Goal: Task Accomplishment & Management: Manage account settings

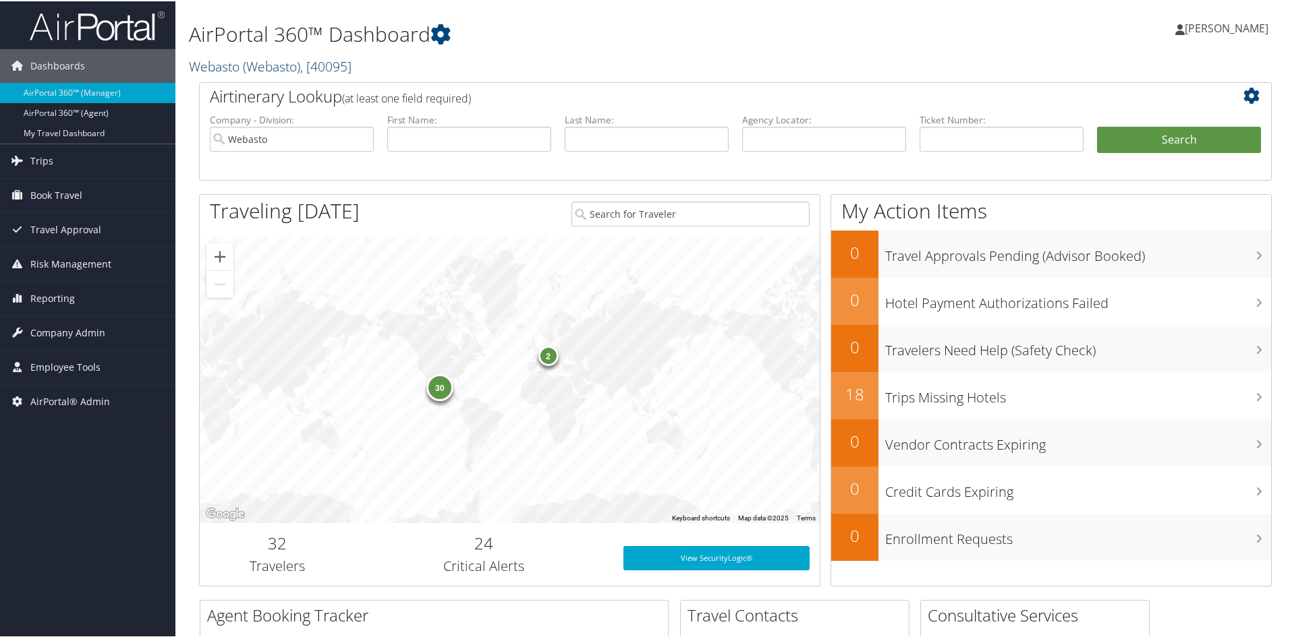
click at [289, 64] on span "( Webasto )" at bounding box center [271, 65] width 57 height 18
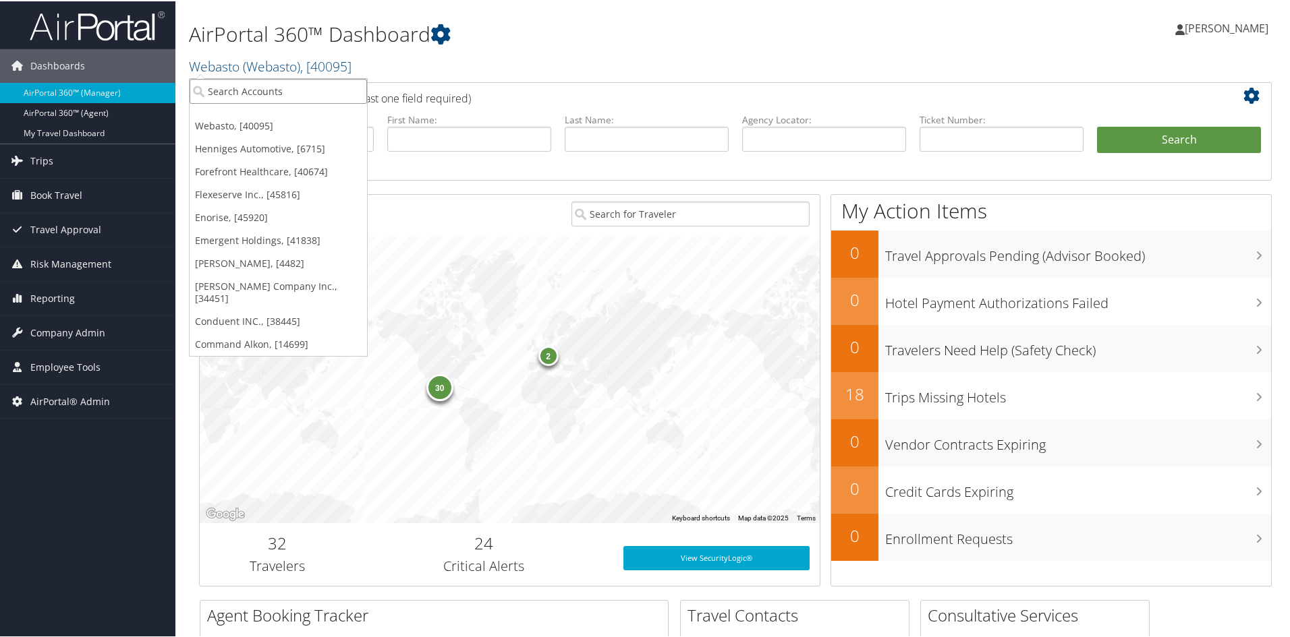
click at [283, 89] on input "search" at bounding box center [278, 90] width 177 height 25
type input "fred"
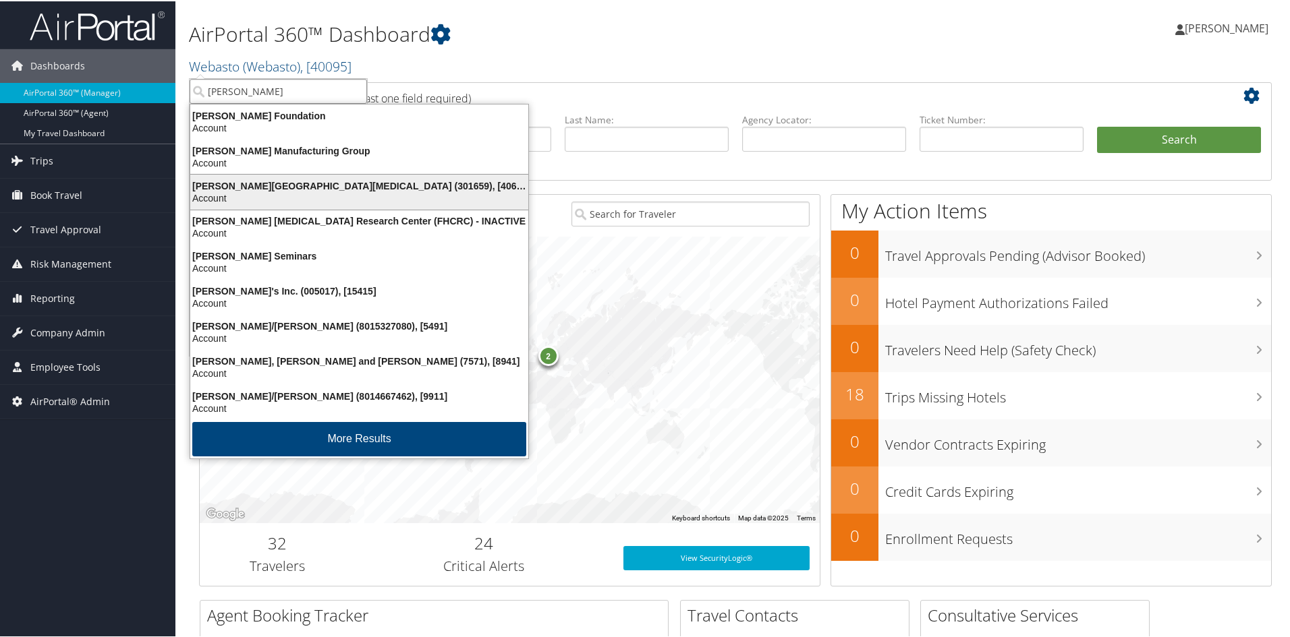
click at [250, 185] on div "Fred Hutchinson Cancer Center (301659), [40671]" at bounding box center [359, 185] width 354 height 12
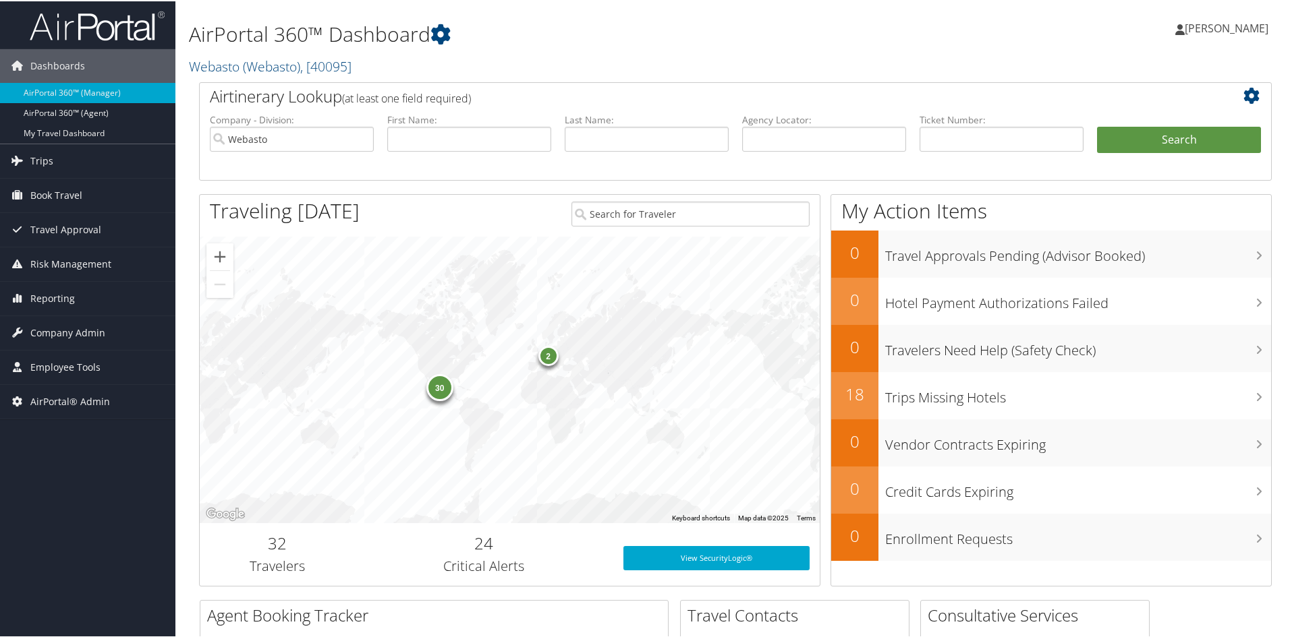
click at [250, 185] on div "Airtinerary Lookup (at least one field required) Company - Division: Webasto Fi…" at bounding box center [735, 340] width 1093 height 518
click at [43, 329] on span "Company Admin" at bounding box center [67, 332] width 75 height 34
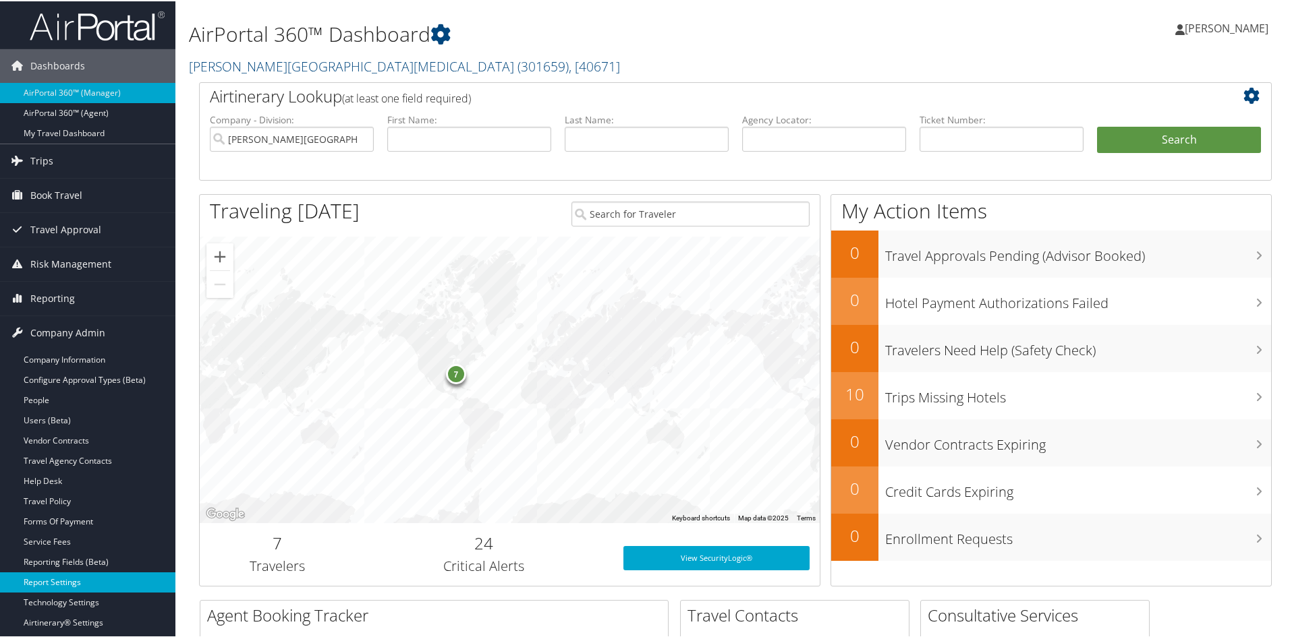
click at [62, 583] on link "Report Settings" at bounding box center [87, 581] width 175 height 20
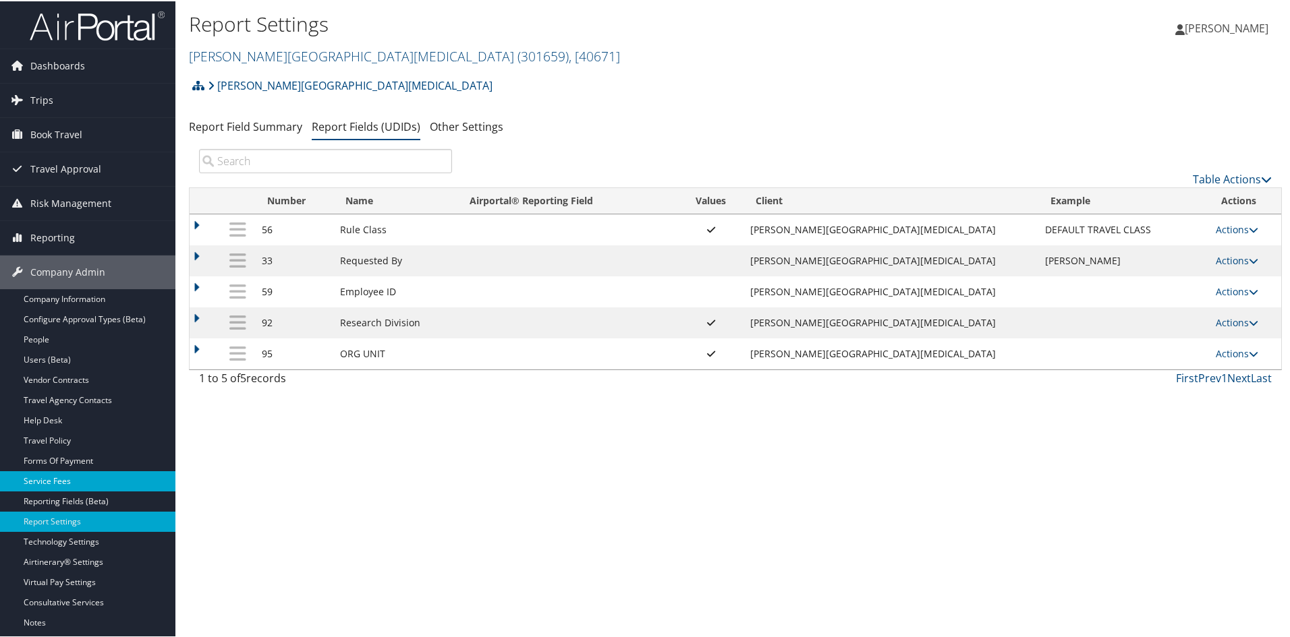
click at [30, 479] on link "Service Fees" at bounding box center [87, 480] width 175 height 20
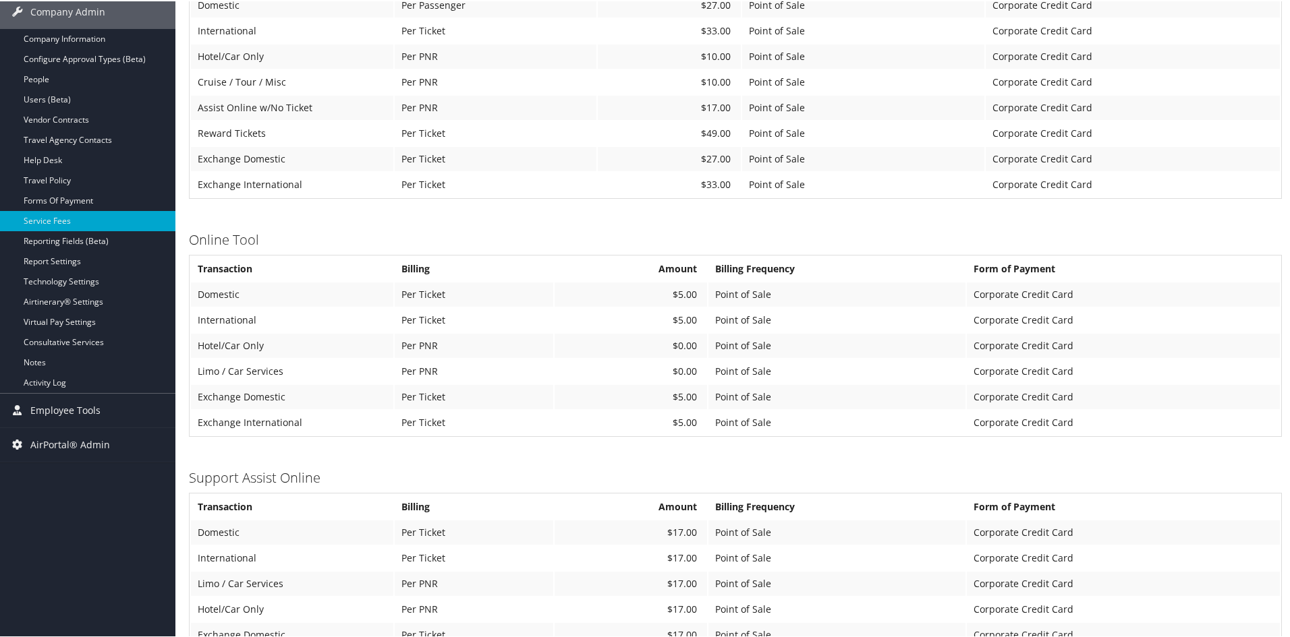
scroll to position [218, 0]
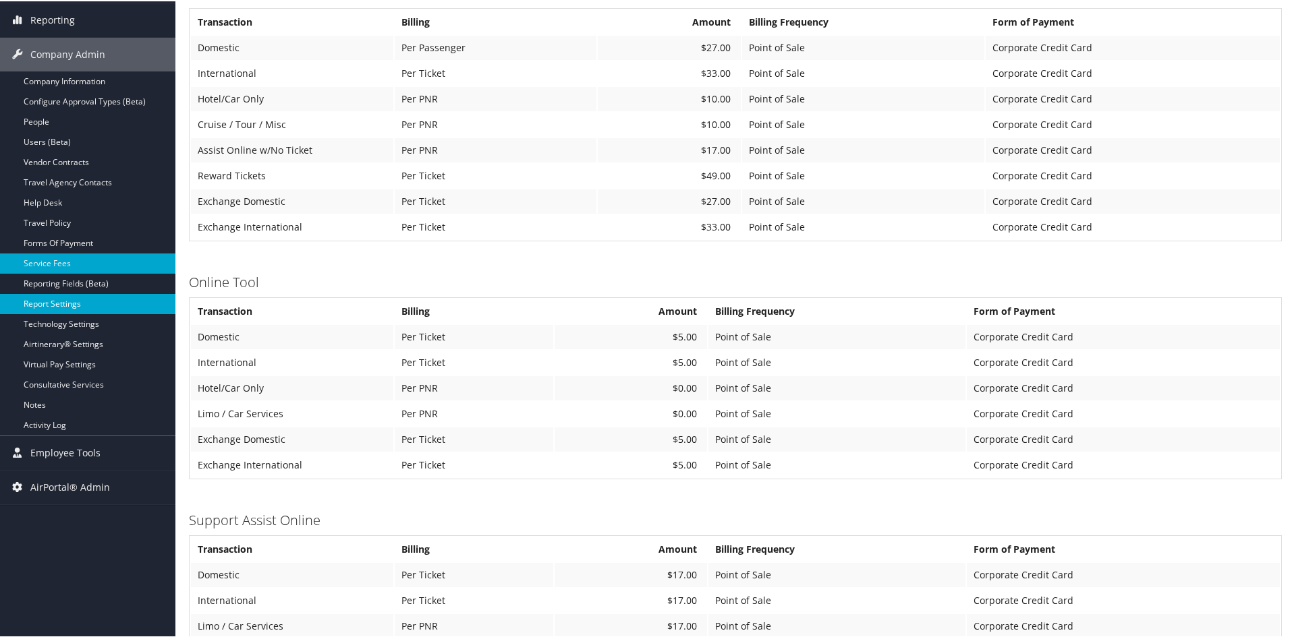
click at [70, 293] on link "Report Settings" at bounding box center [87, 303] width 175 height 20
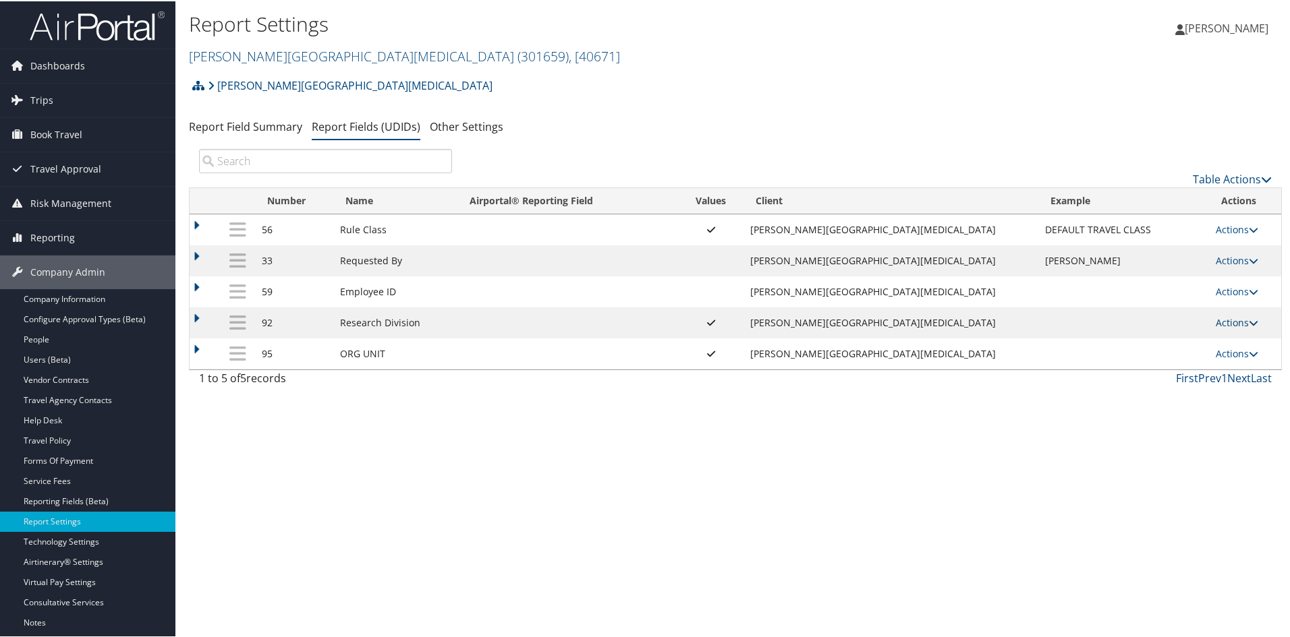
click at [1248, 317] on icon at bounding box center [1252, 321] width 9 height 9
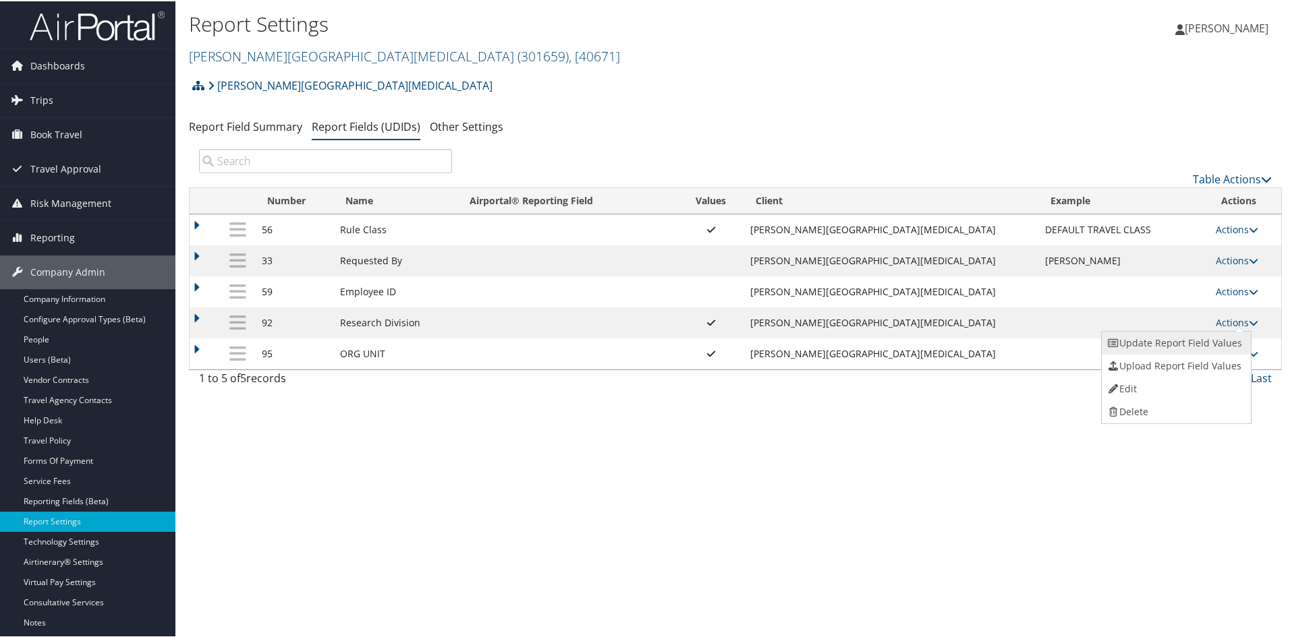
click at [1219, 332] on link "Update Report Field Values" at bounding box center [1174, 341] width 146 height 23
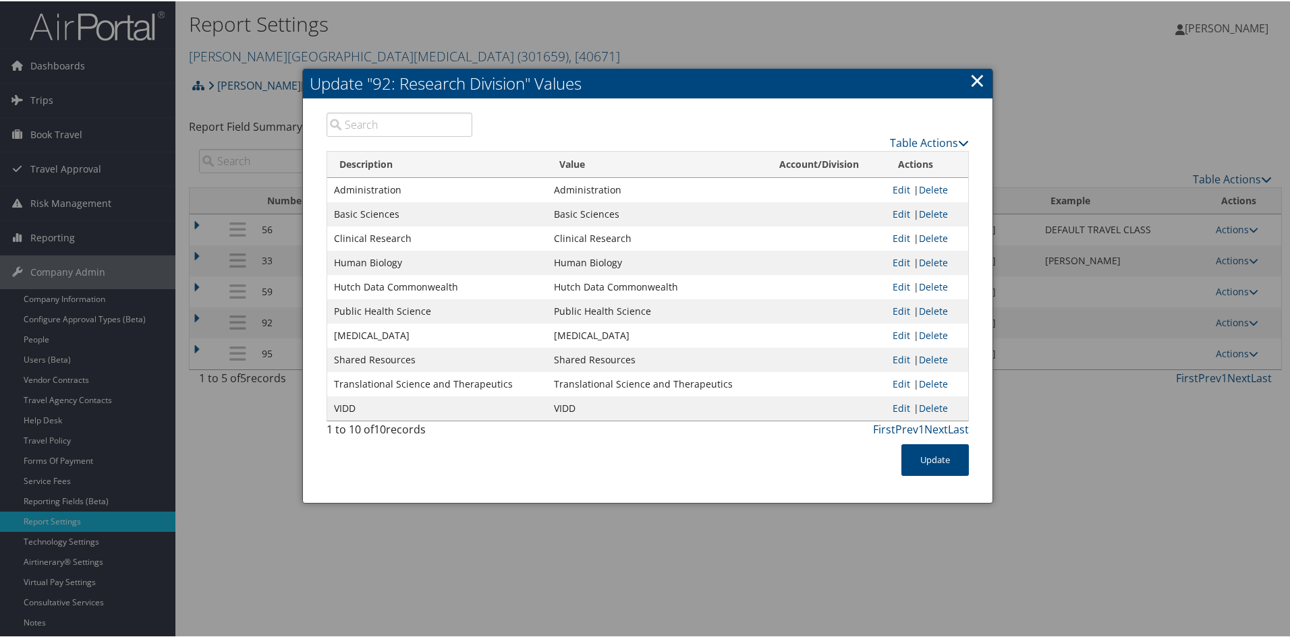
click at [980, 78] on link "×" at bounding box center [977, 78] width 16 height 27
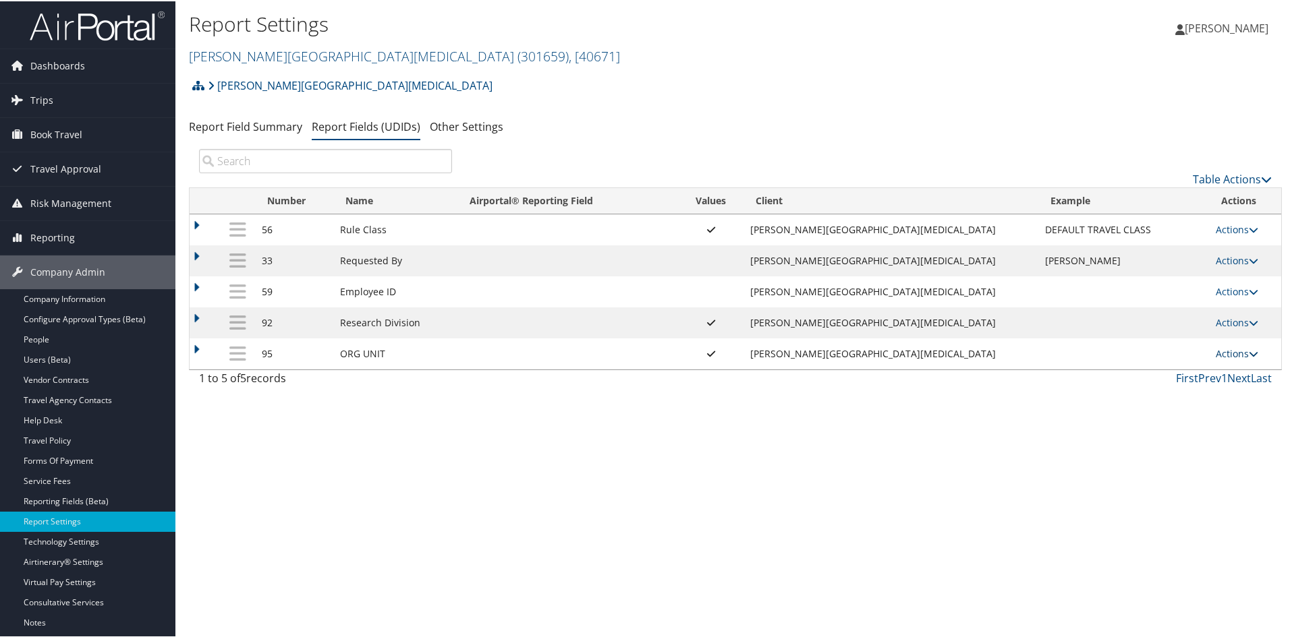
click at [1248, 352] on icon at bounding box center [1252, 352] width 9 height 9
click at [1206, 374] on link "Update Report Field Values" at bounding box center [1174, 372] width 146 height 23
click at [0, 0] on div at bounding box center [0, 0] width 0 height 0
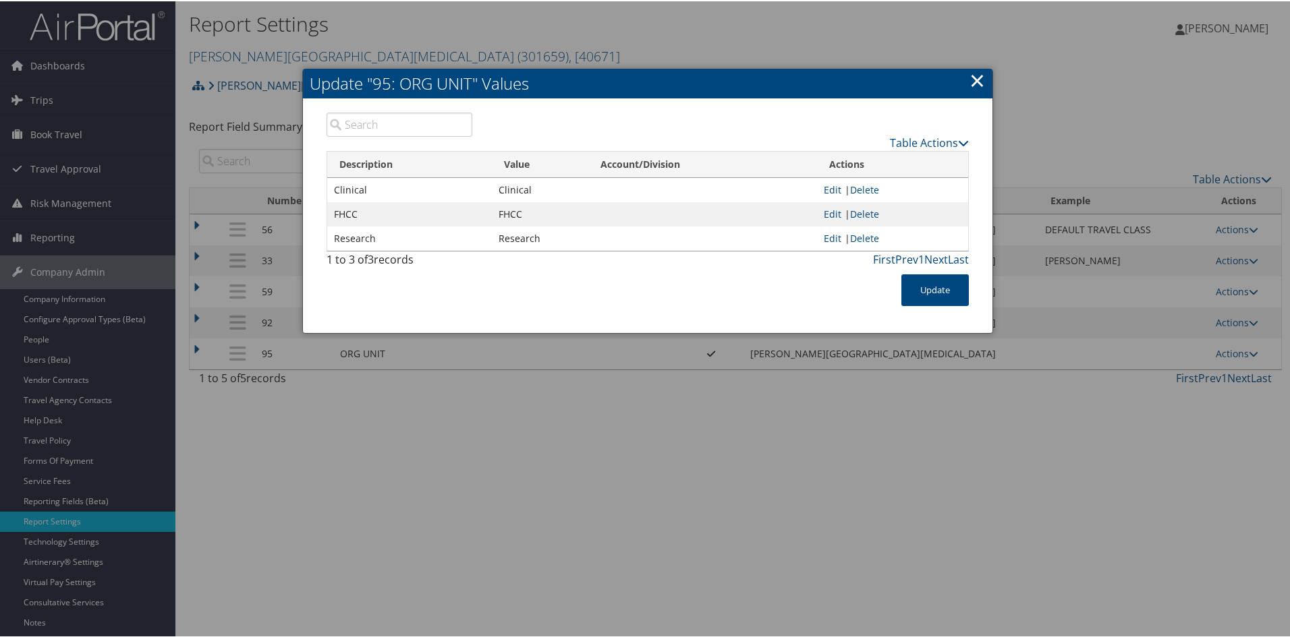
click at [969, 74] on link "×" at bounding box center [977, 78] width 16 height 27
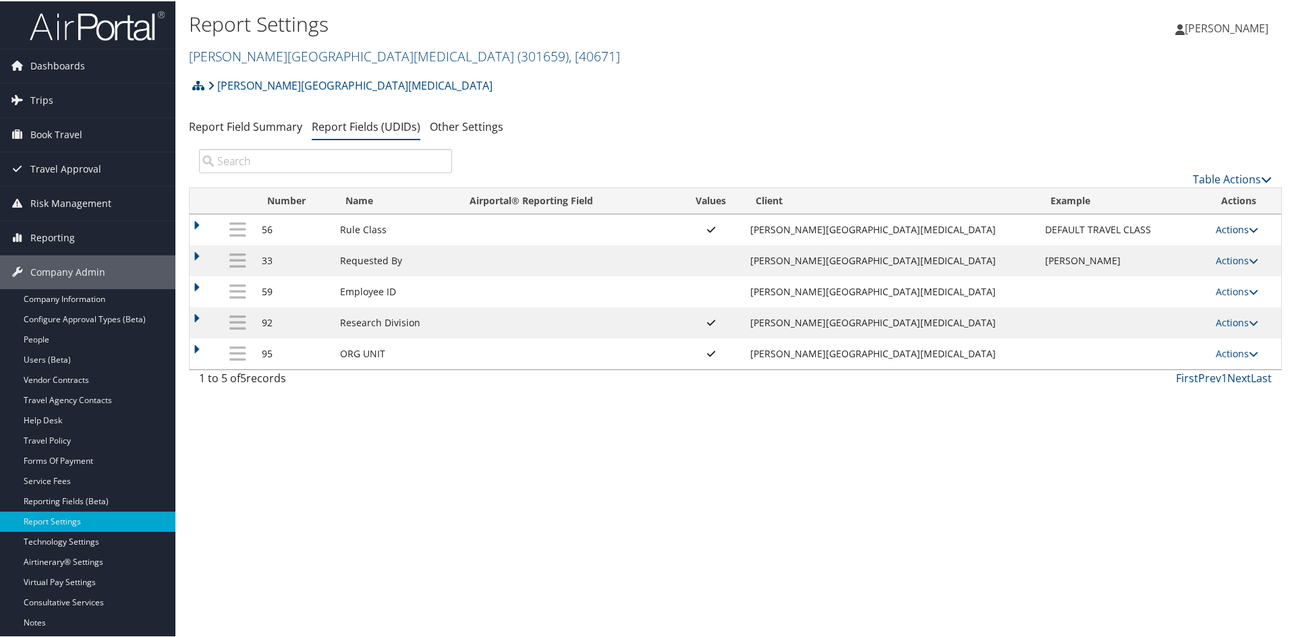
click at [1248, 226] on icon at bounding box center [1252, 228] width 9 height 9
click at [1211, 246] on link "Update Report Field Values" at bounding box center [1174, 248] width 146 height 23
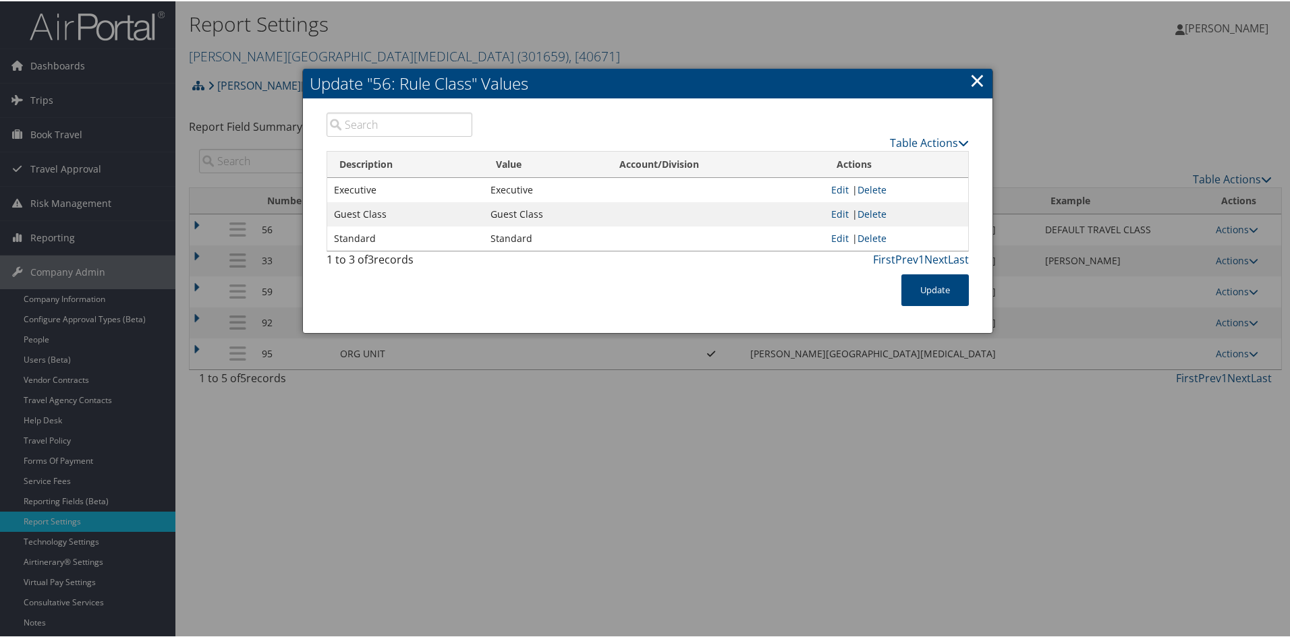
click at [970, 78] on link "×" at bounding box center [977, 78] width 16 height 27
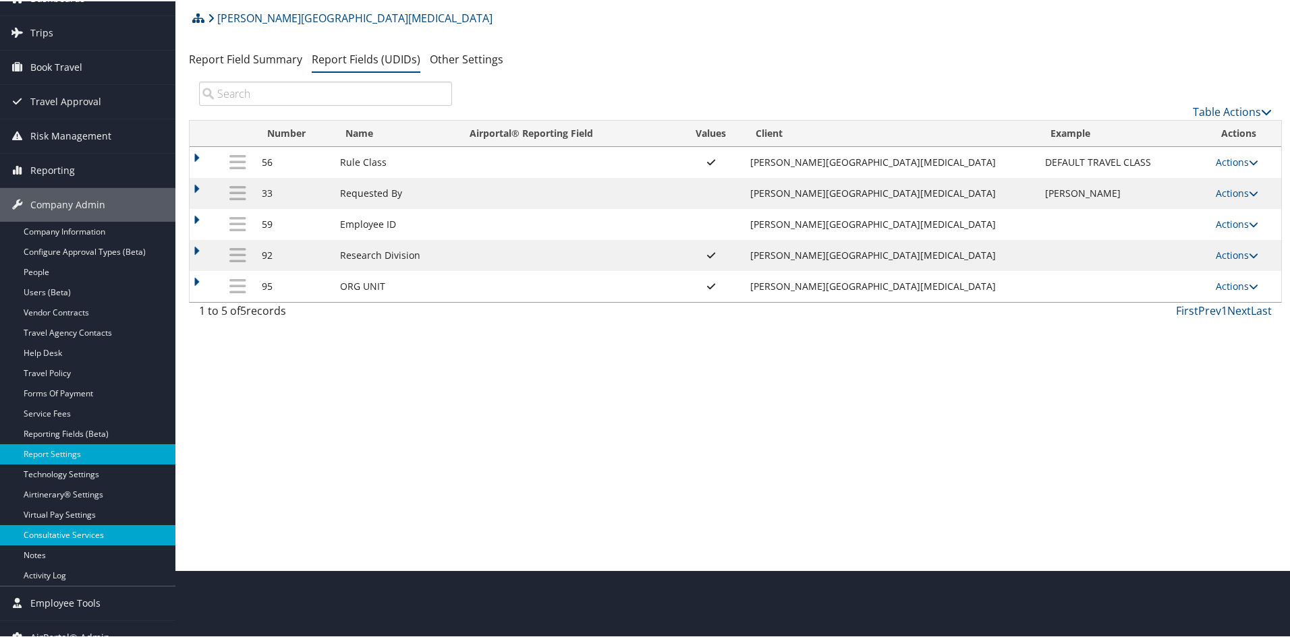
scroll to position [84, 0]
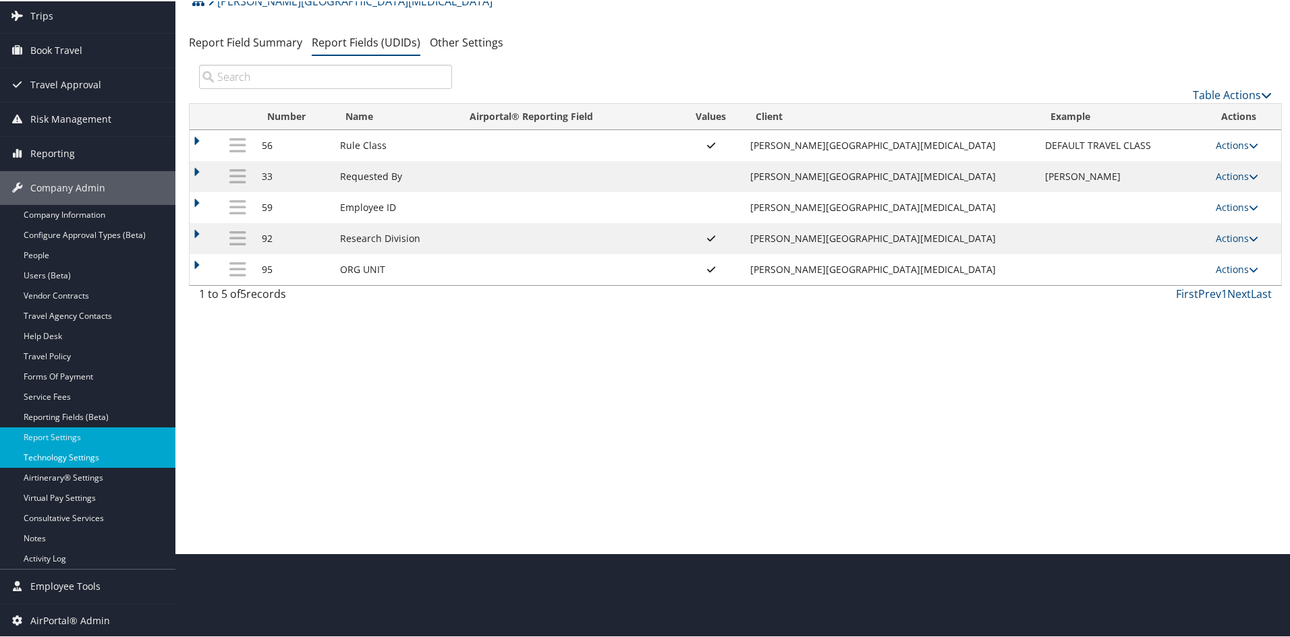
click at [69, 451] on link "Technology Settings" at bounding box center [87, 456] width 175 height 20
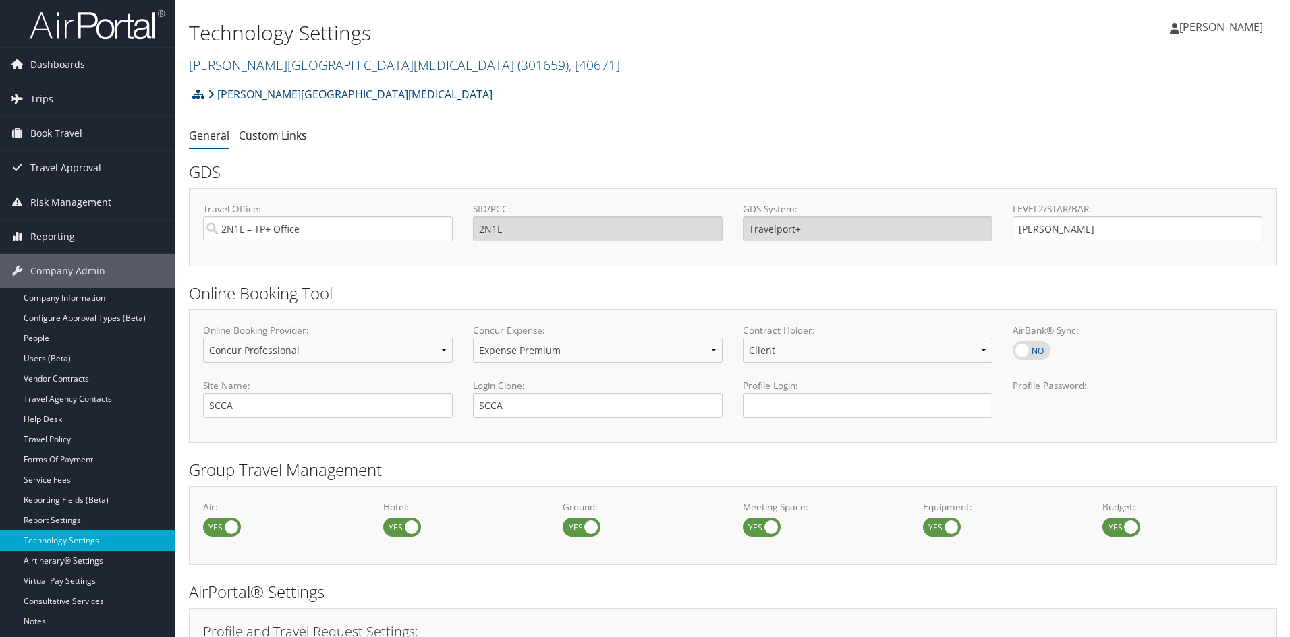
select select "4"
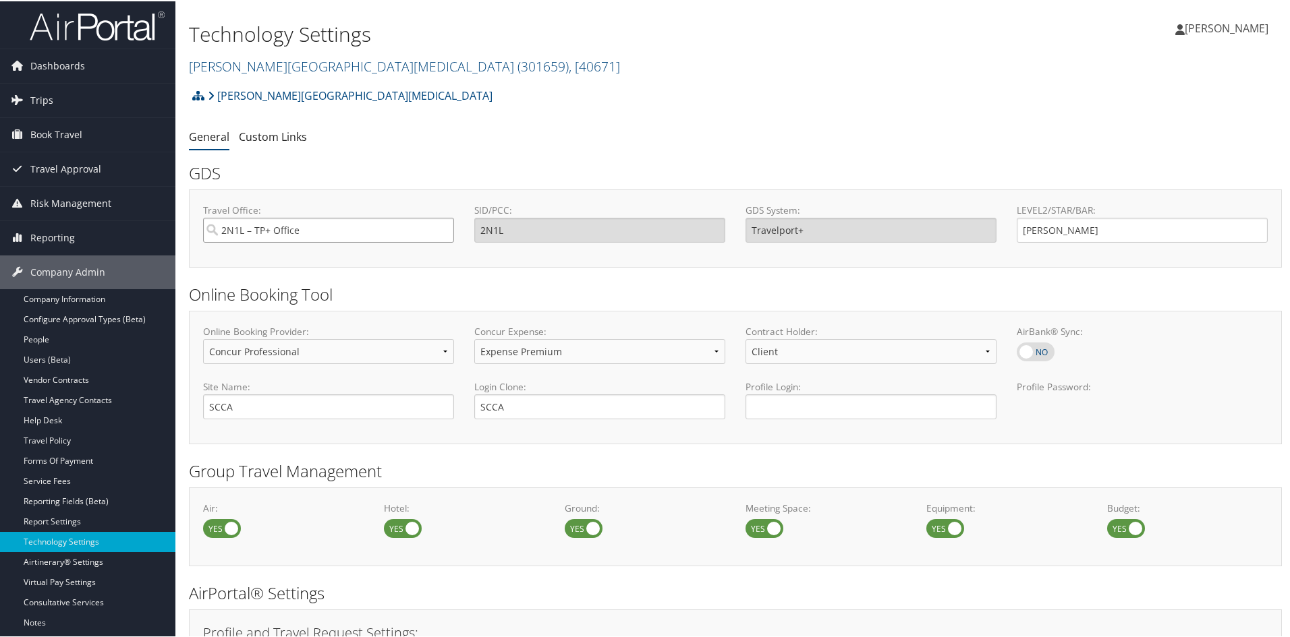
click at [383, 222] on input "2N1L – TP+ Office" at bounding box center [328, 228] width 251 height 25
click at [383, 222] on input "Travel Office:" at bounding box center [328, 228] width 251 height 25
click at [405, 246] on div "1SUB Salt Lake Sabre OfficeInfo" at bounding box center [328, 261] width 244 height 34
type input "1SUB Salt Lake Sabre"
type input "1SUB"
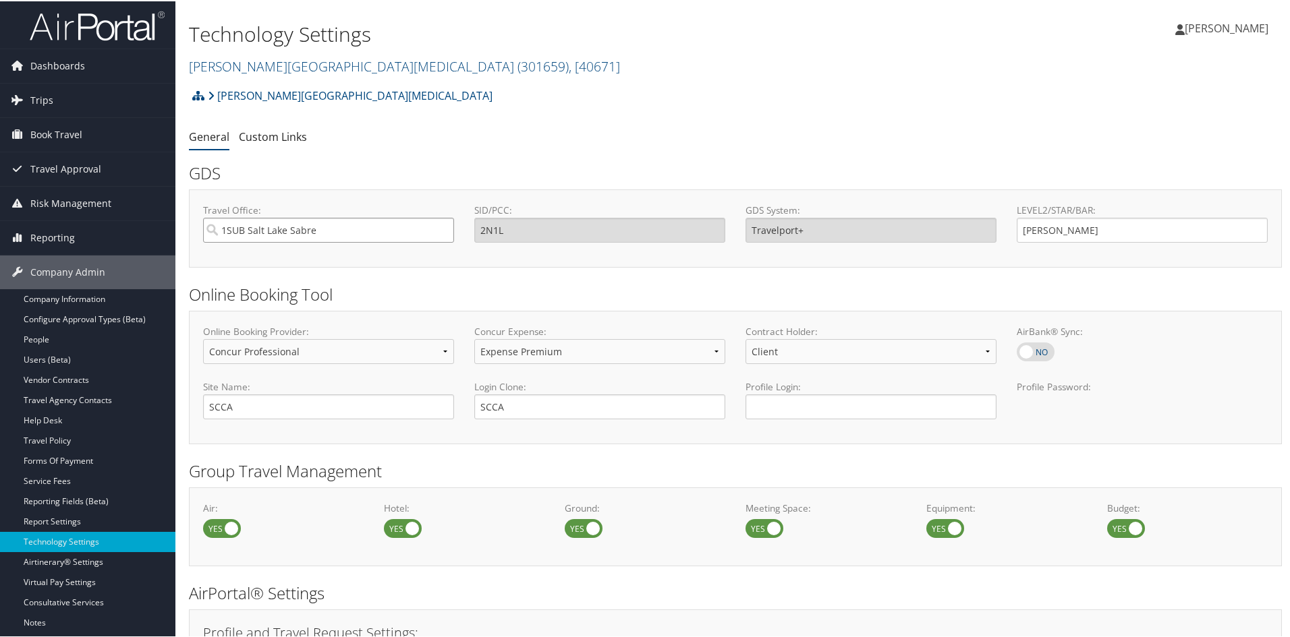
type input "Sabre"
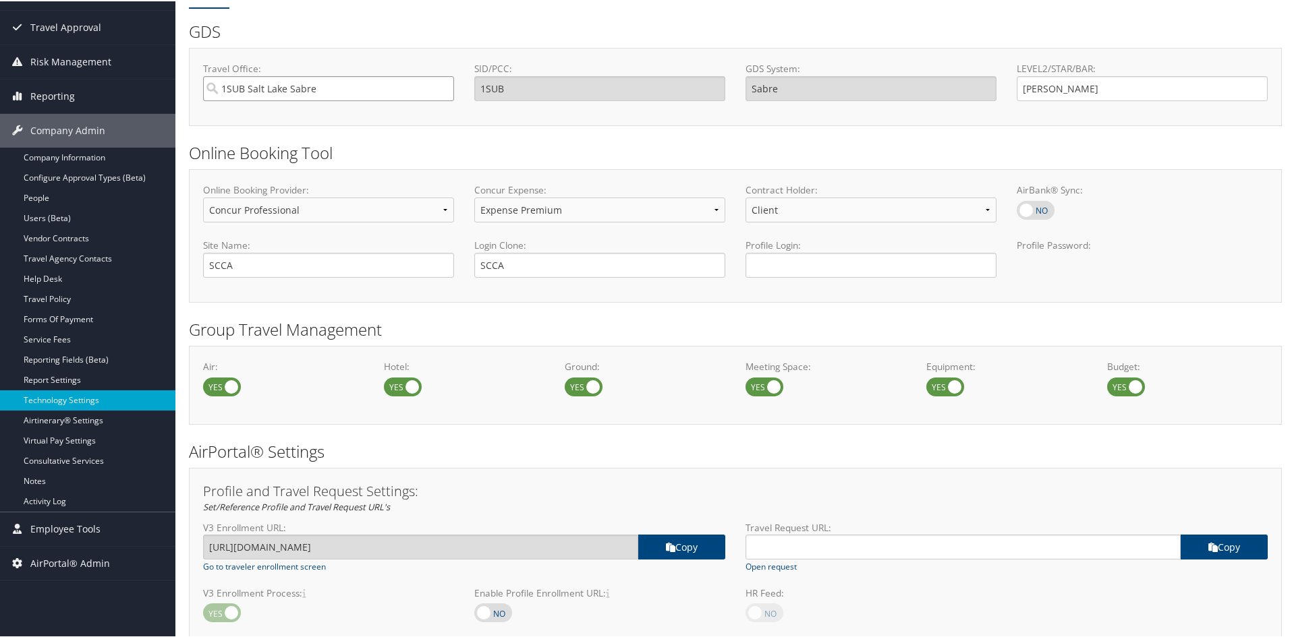
scroll to position [108, 0]
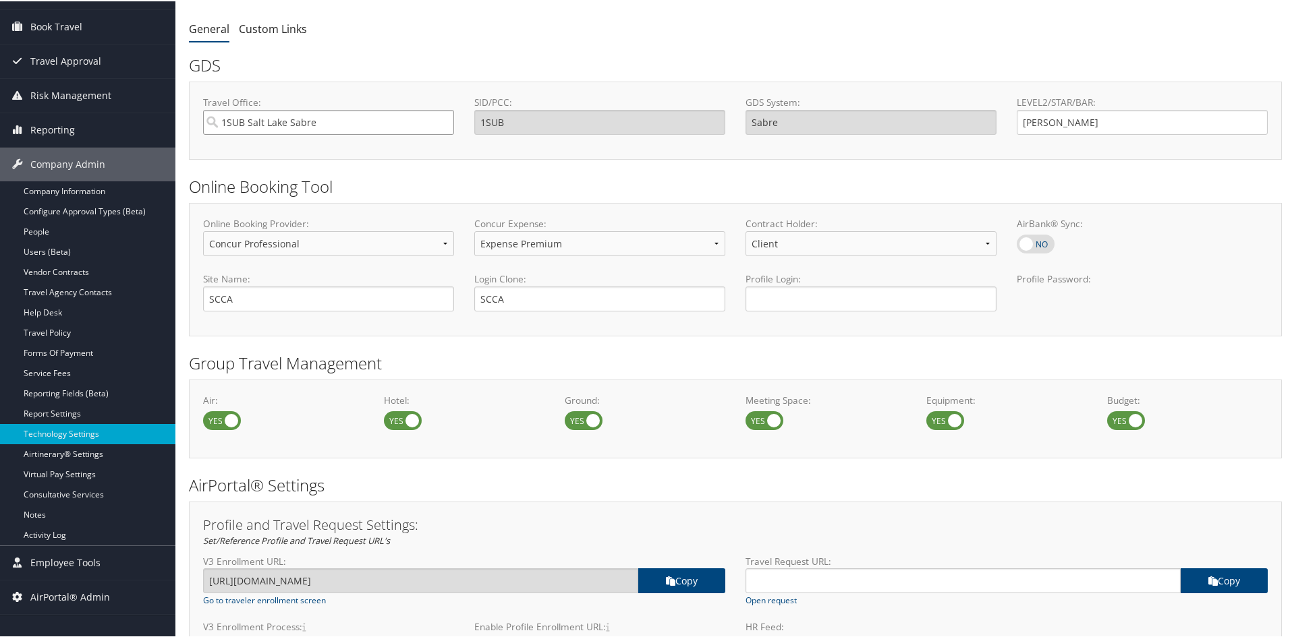
click at [372, 124] on input "1SUB Salt Lake Sabre" at bounding box center [328, 121] width 251 height 25
click at [372, 147] on div "2N1L 2N1L – TP+ Office" at bounding box center [328, 146] width 244 height 13
type input "2N1L 2N1L – TP+ Office"
type input "2N1L"
type input "Travelport+"
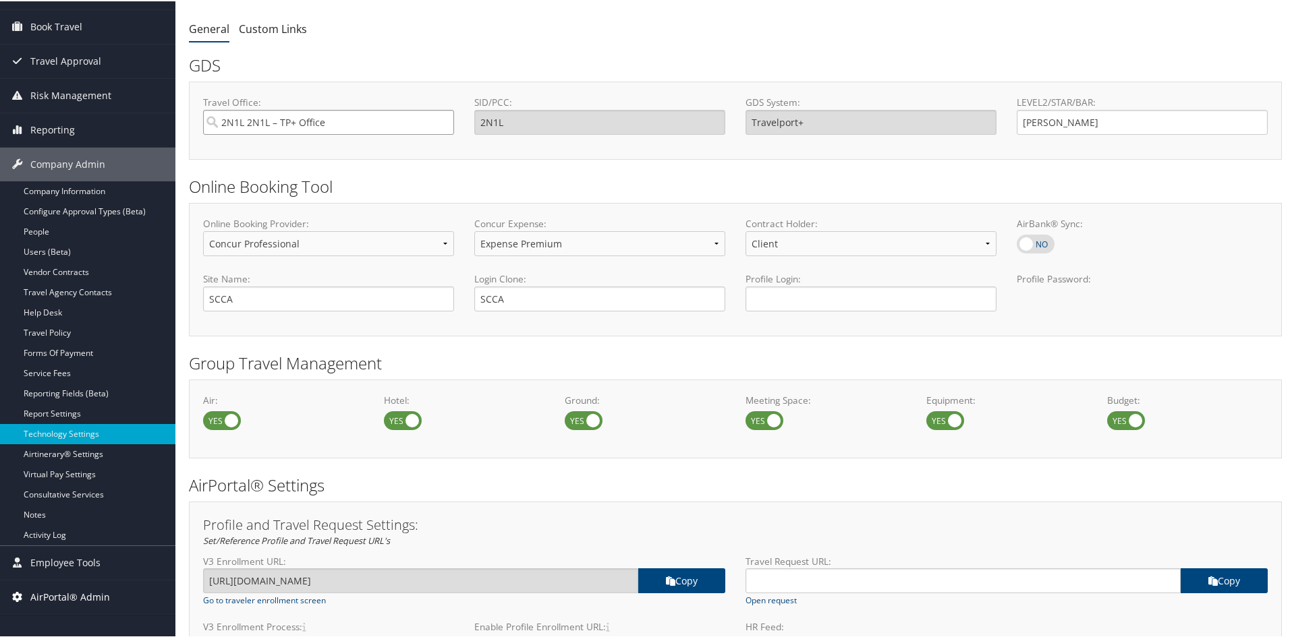
type input "2N1L 2N1L – TP+ Office"
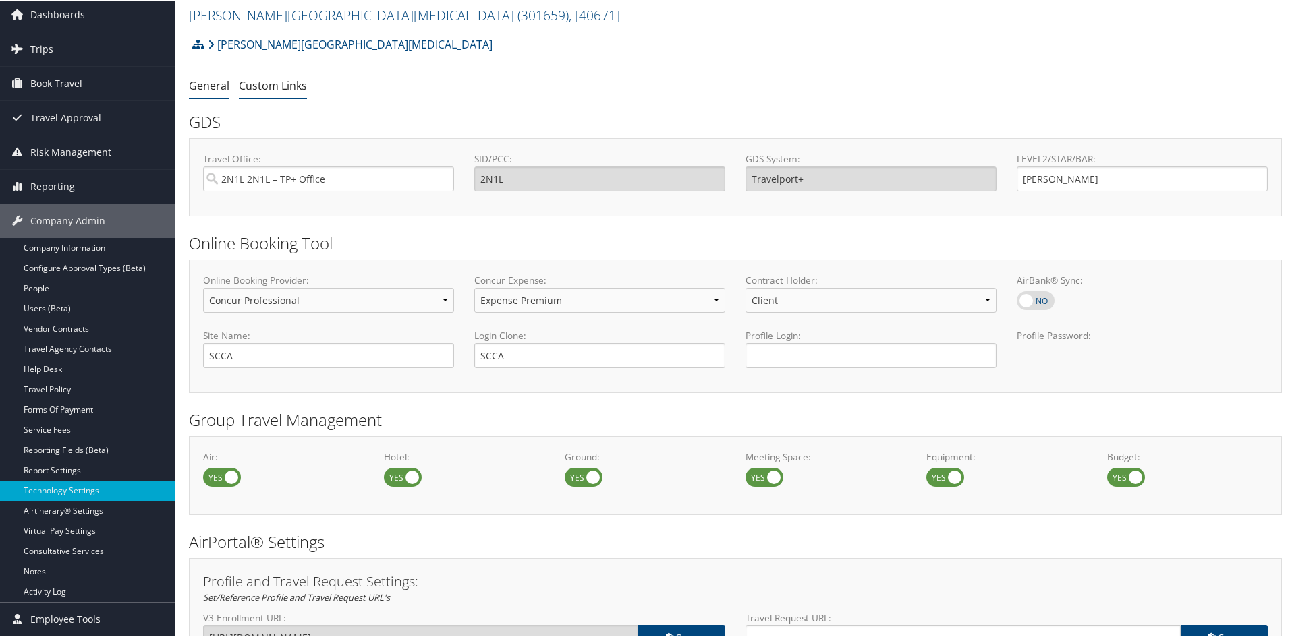
scroll to position [0, 0]
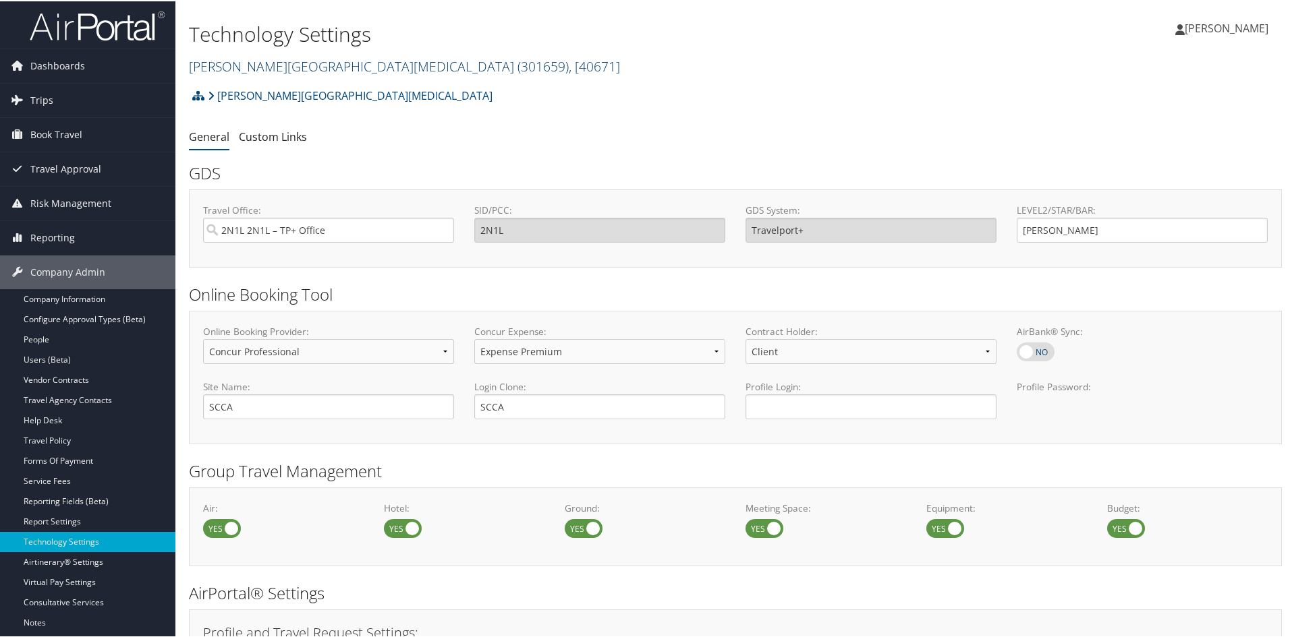
click at [314, 67] on link "Fred Hutchinson Cancer Center ( 301659 ) , [ 40671 ]" at bounding box center [404, 65] width 431 height 18
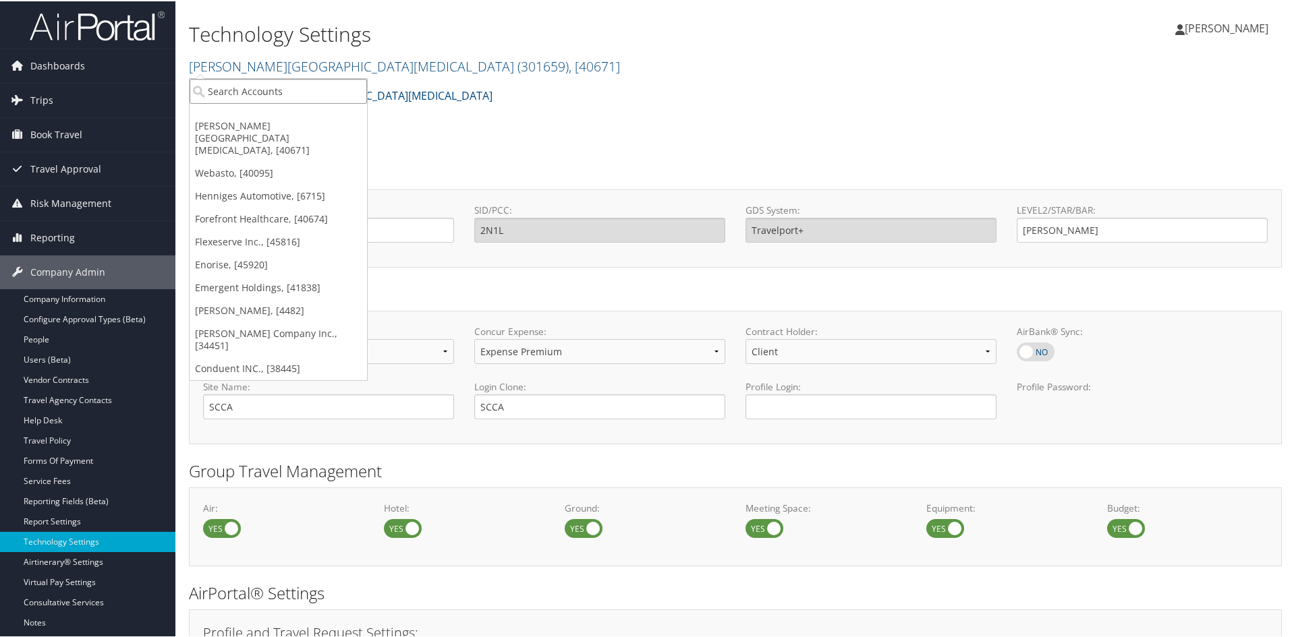
click at [301, 79] on input "search" at bounding box center [278, 90] width 177 height 25
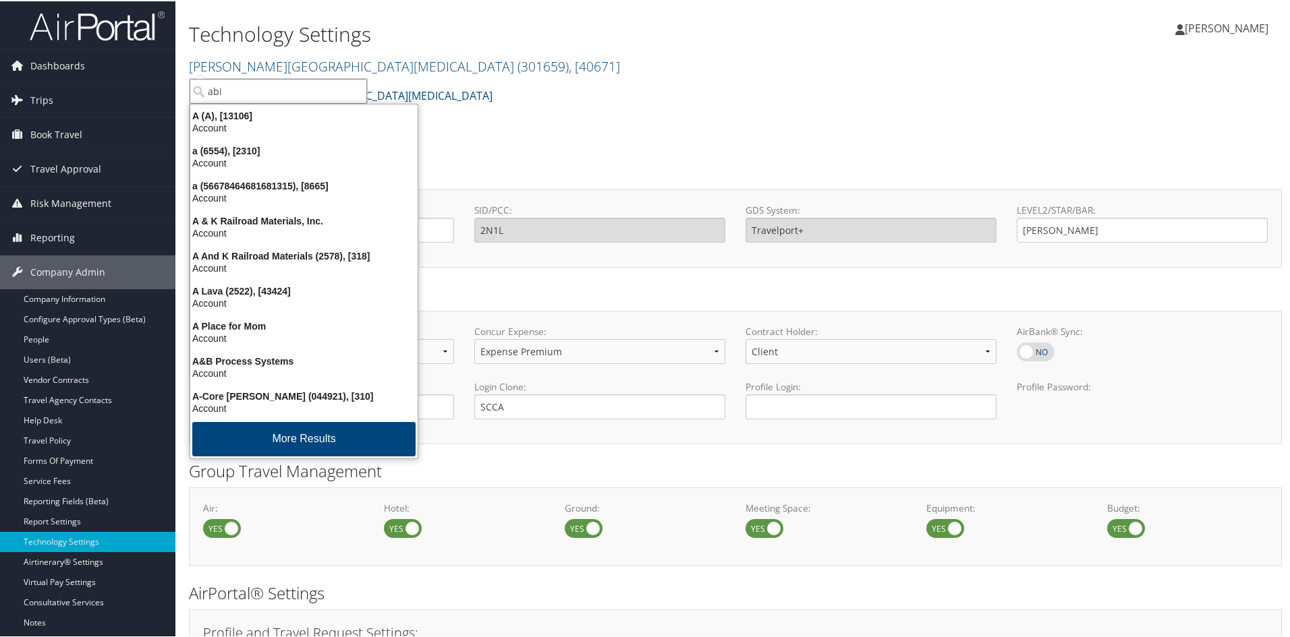
type input "abil"
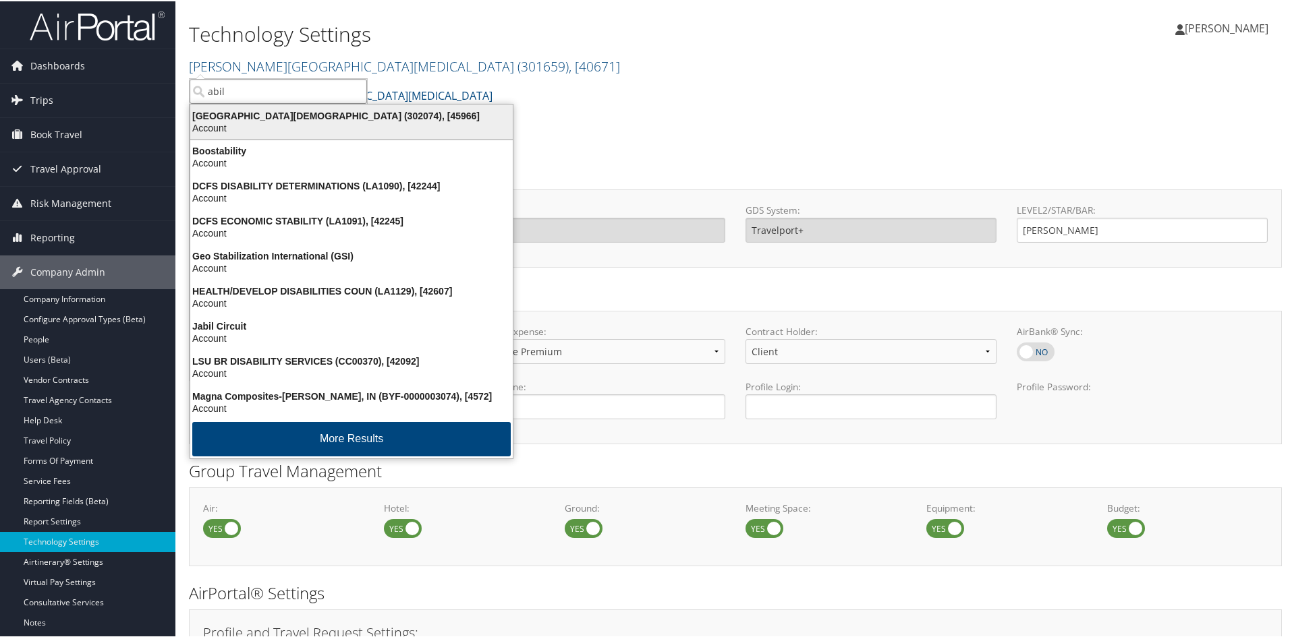
click at [294, 128] on div "Account" at bounding box center [351, 127] width 339 height 12
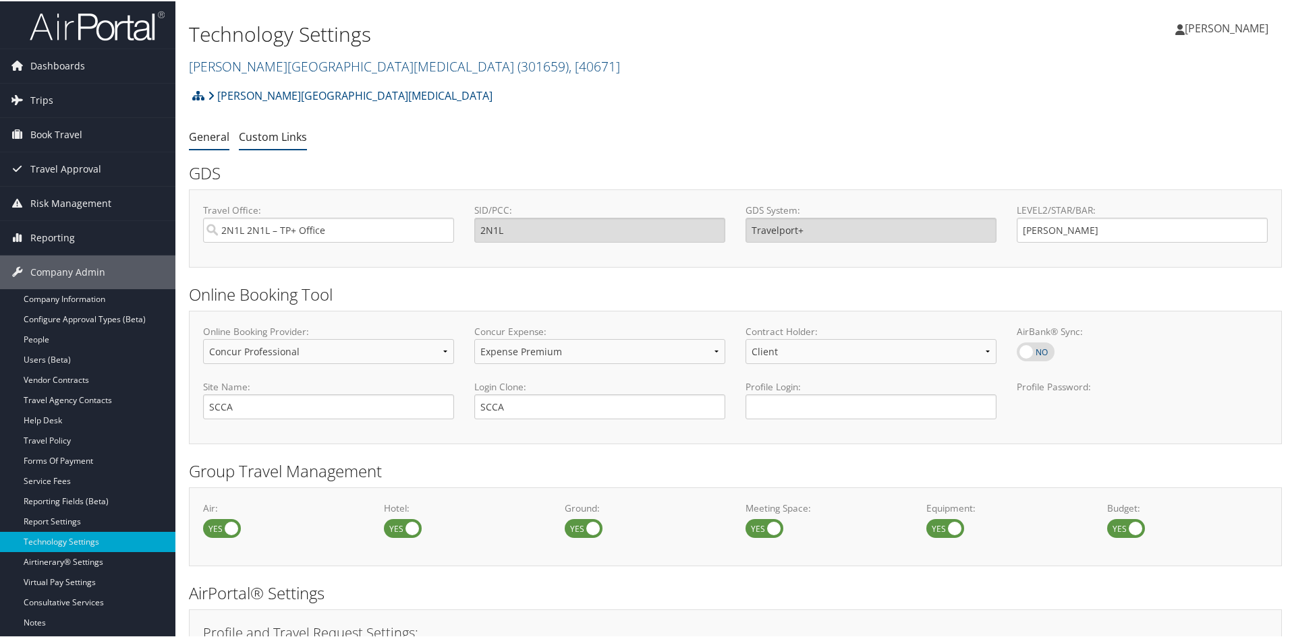
click at [294, 128] on link "Custom Links" at bounding box center [273, 135] width 68 height 15
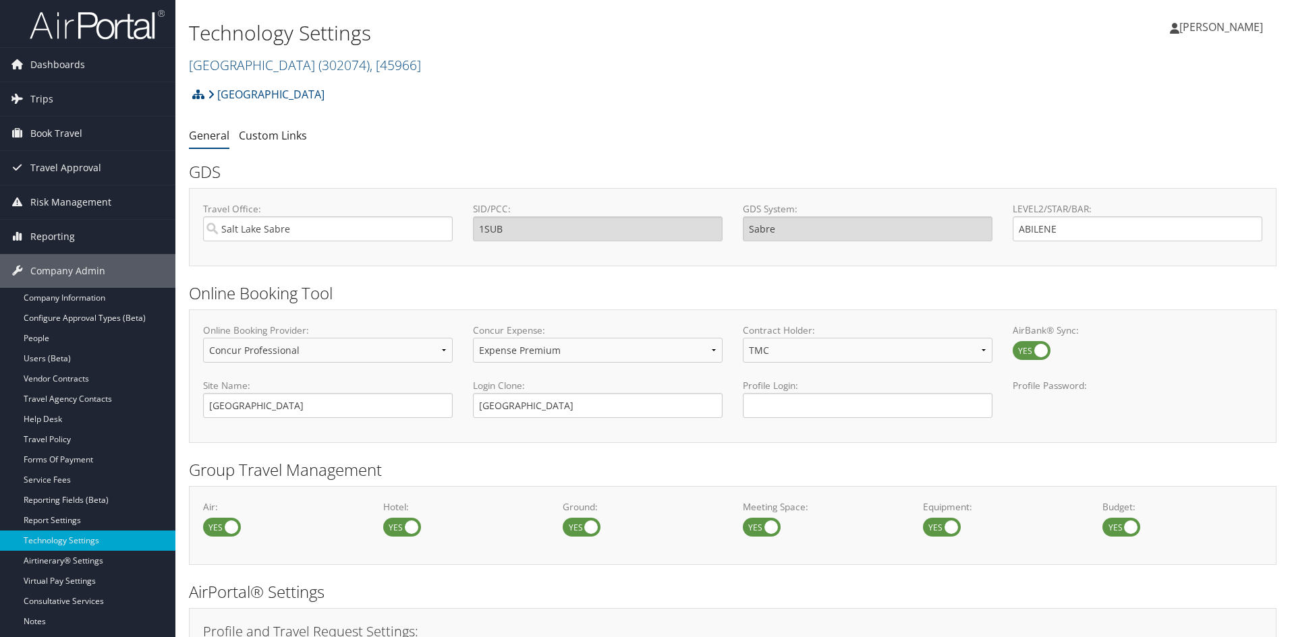
select select "4"
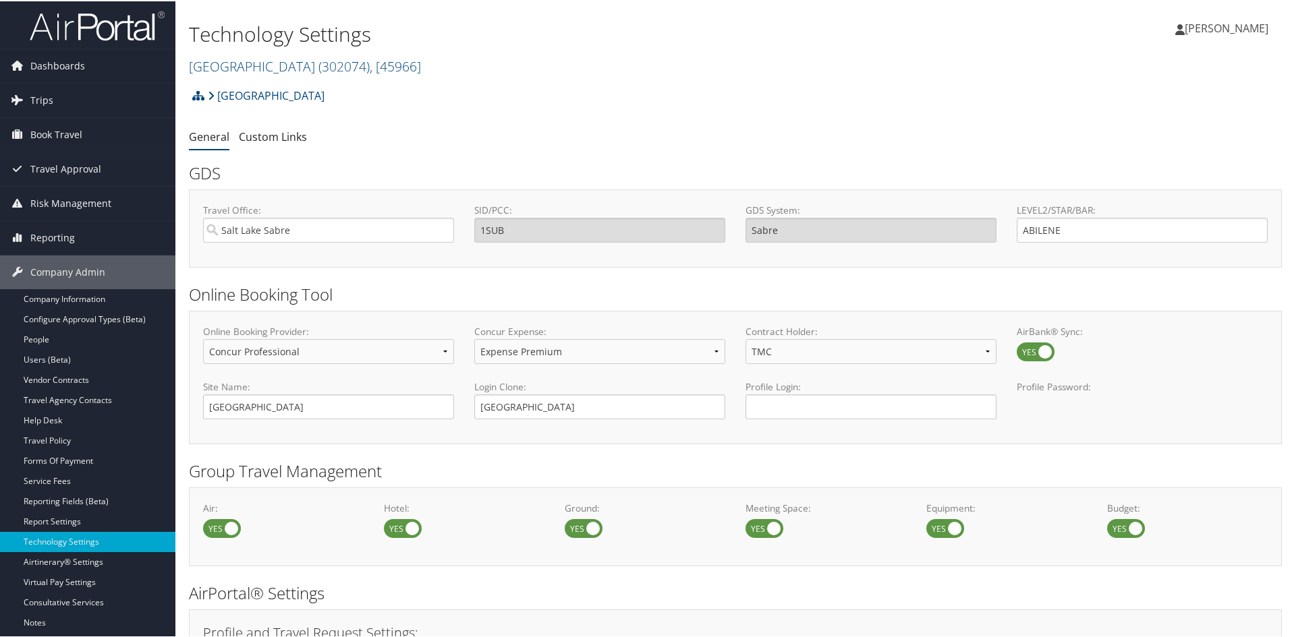
click at [43, 94] on span "Trips" at bounding box center [41, 99] width 23 height 34
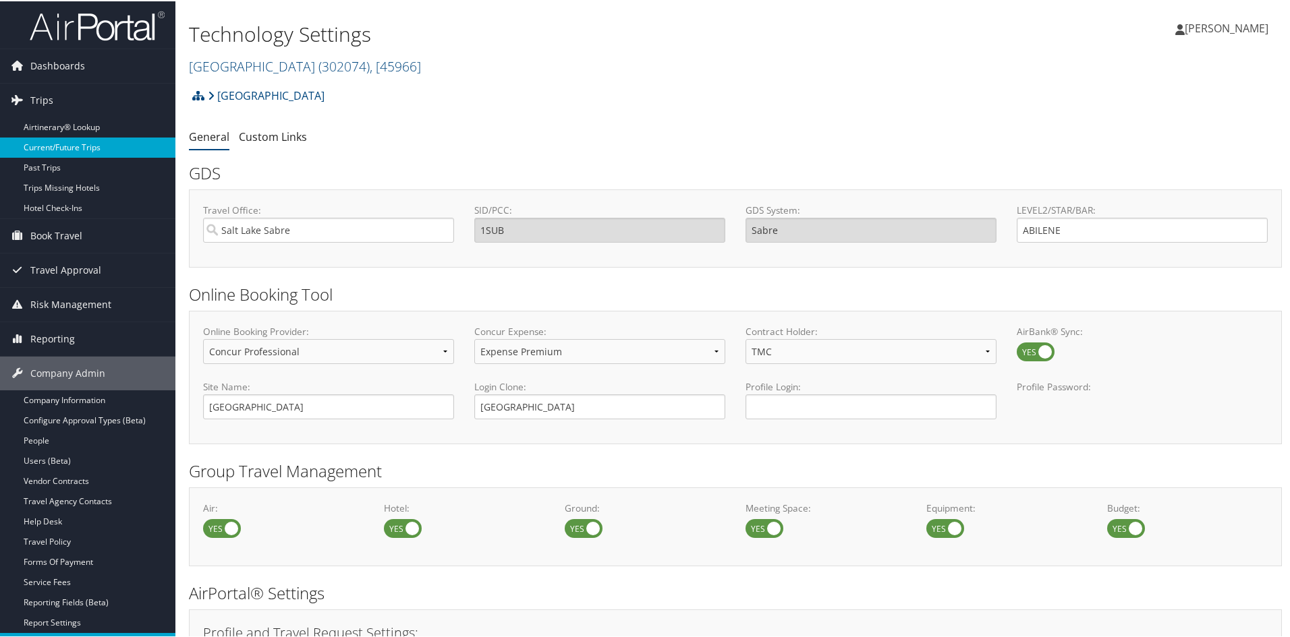
click at [53, 139] on link "Current/Future Trips" at bounding box center [87, 146] width 175 height 20
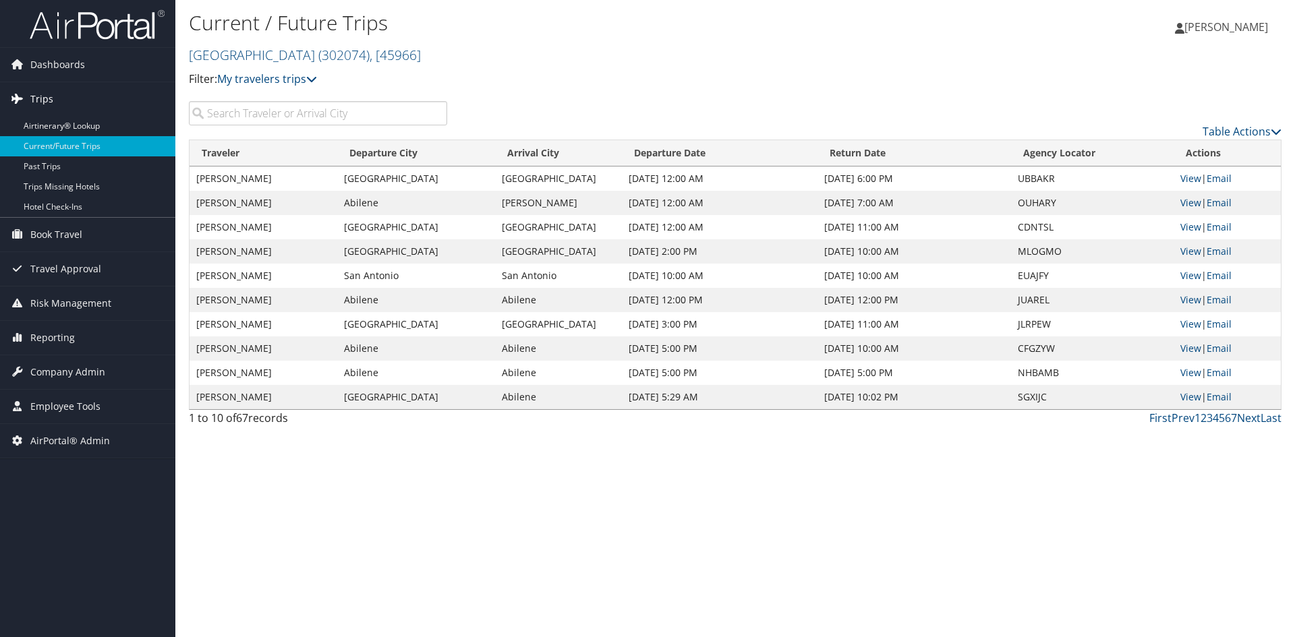
click at [79, 94] on link "Trips" at bounding box center [87, 99] width 175 height 34
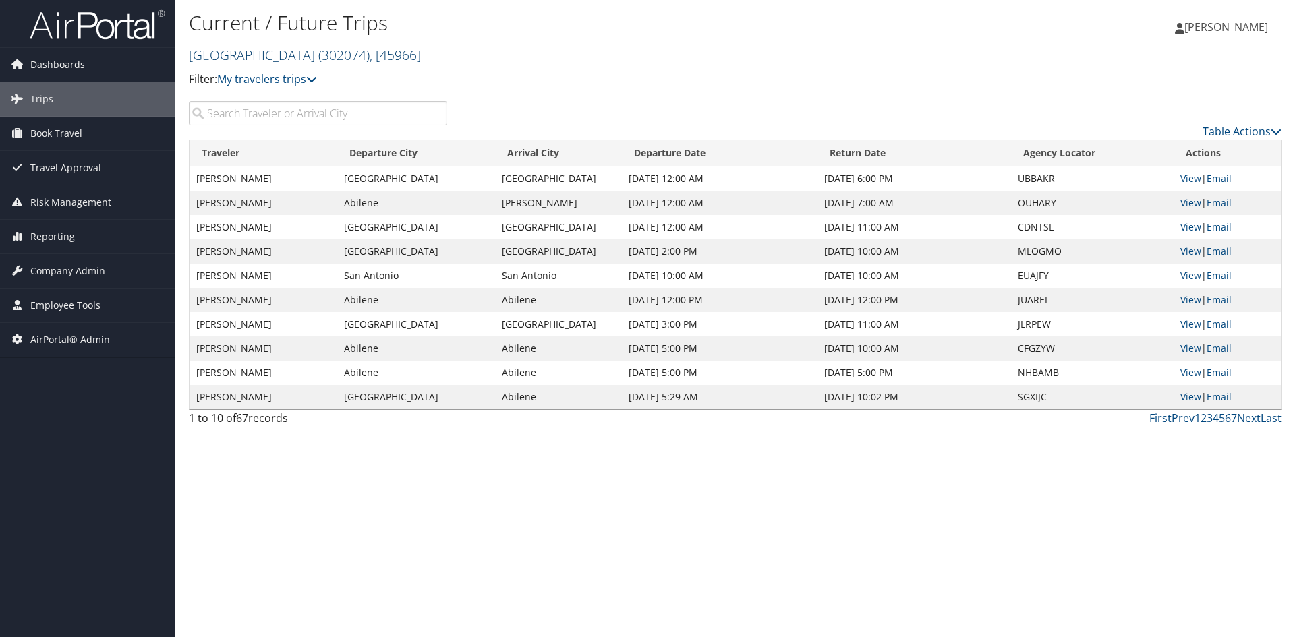
click at [279, 49] on link "Abilene Christian University ( 302074 ) , [ 45966 ]" at bounding box center [305, 55] width 232 height 18
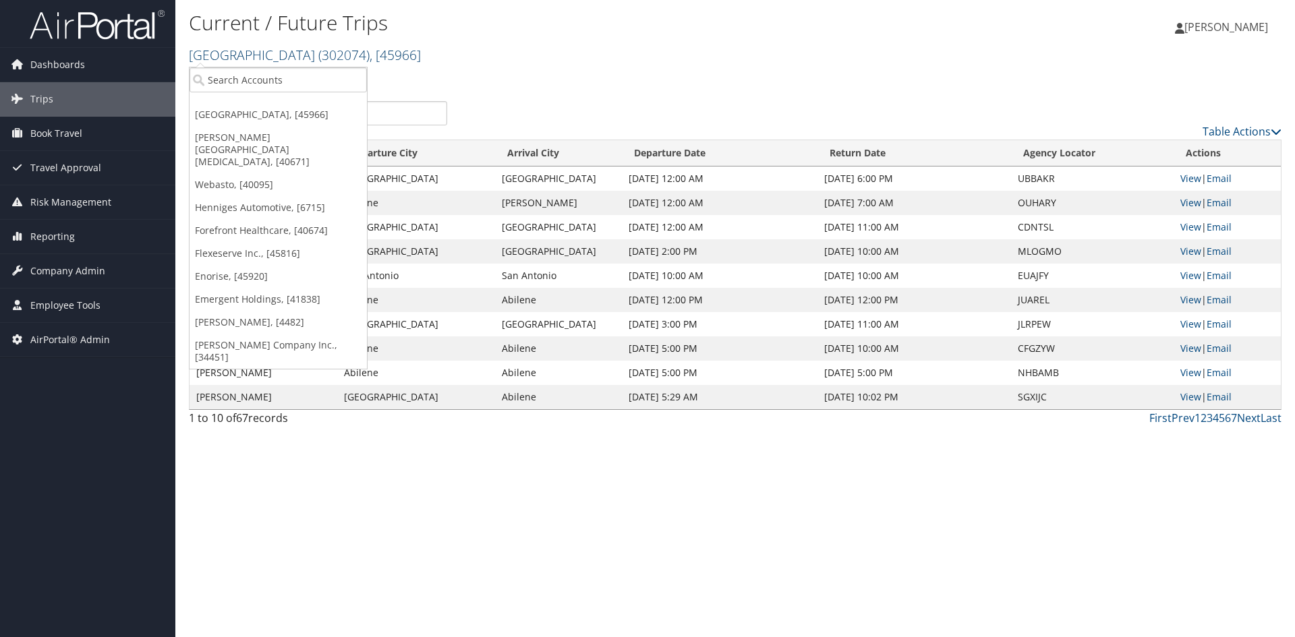
click at [279, 49] on link "Abilene Christian University ( 302074 ) , [ 45966 ]" at bounding box center [305, 55] width 232 height 18
click at [279, 137] on link "[PERSON_NAME][GEOGRAPHIC_DATA][MEDICAL_DATA], [40671]" at bounding box center [278, 149] width 177 height 47
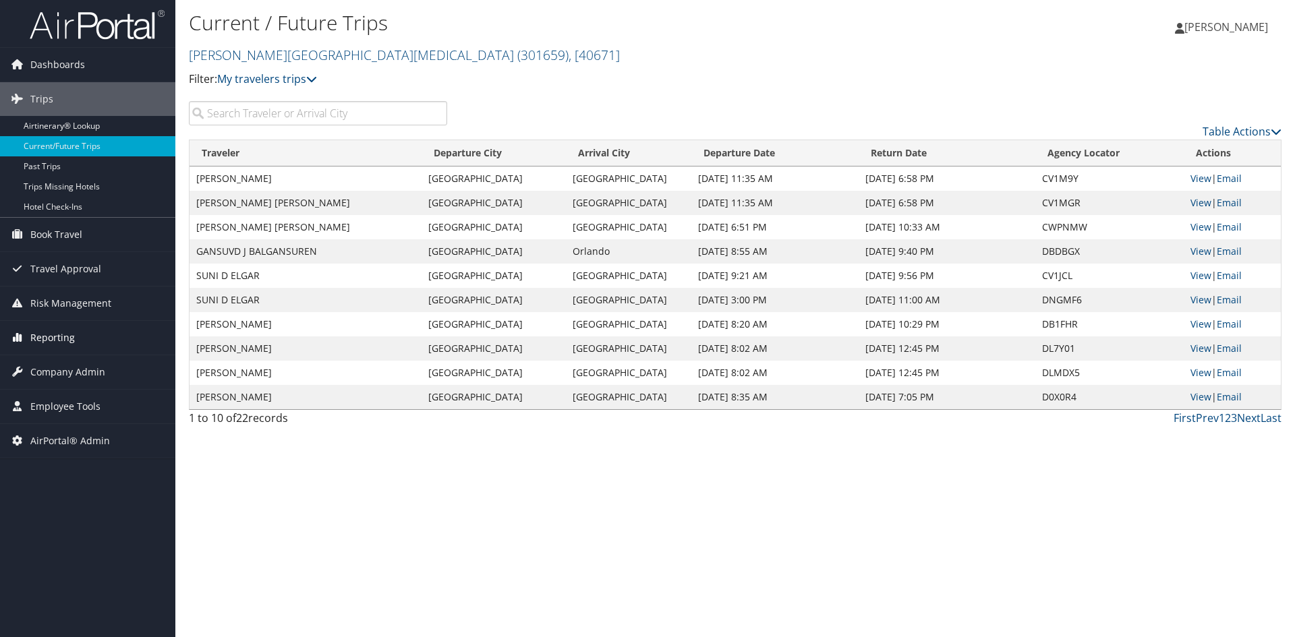
click at [66, 337] on span "Reporting" at bounding box center [52, 338] width 45 height 34
click at [53, 371] on span "Company Admin" at bounding box center [67, 372] width 75 height 34
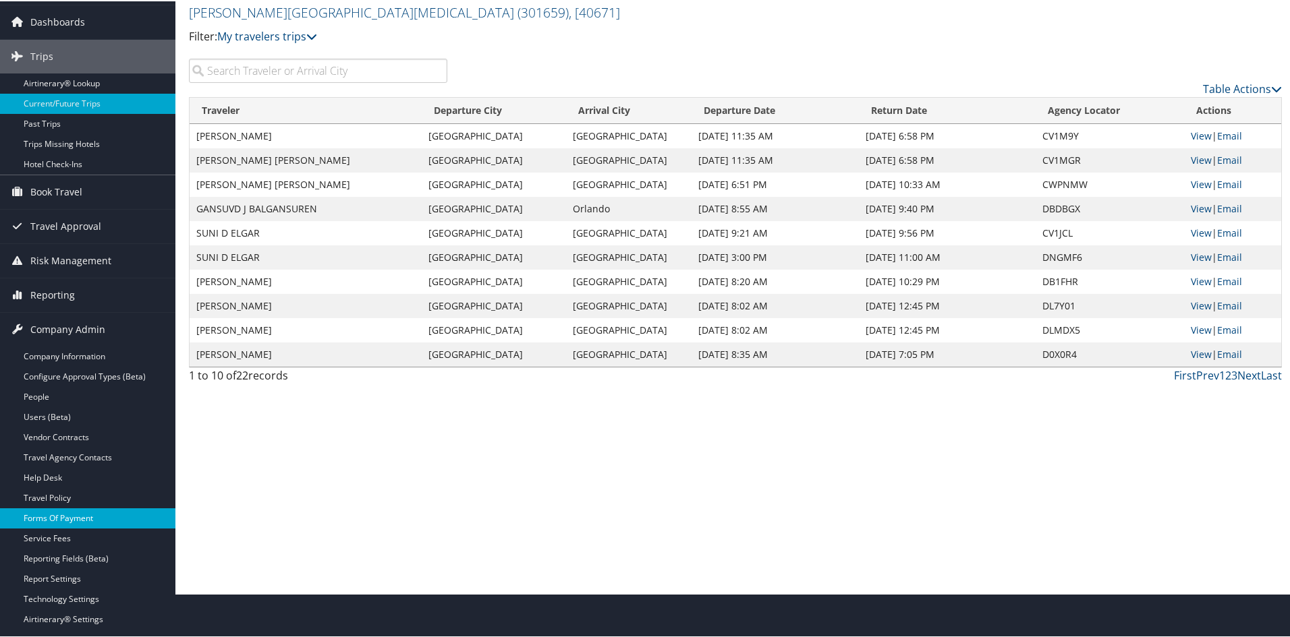
scroll to position [67, 0]
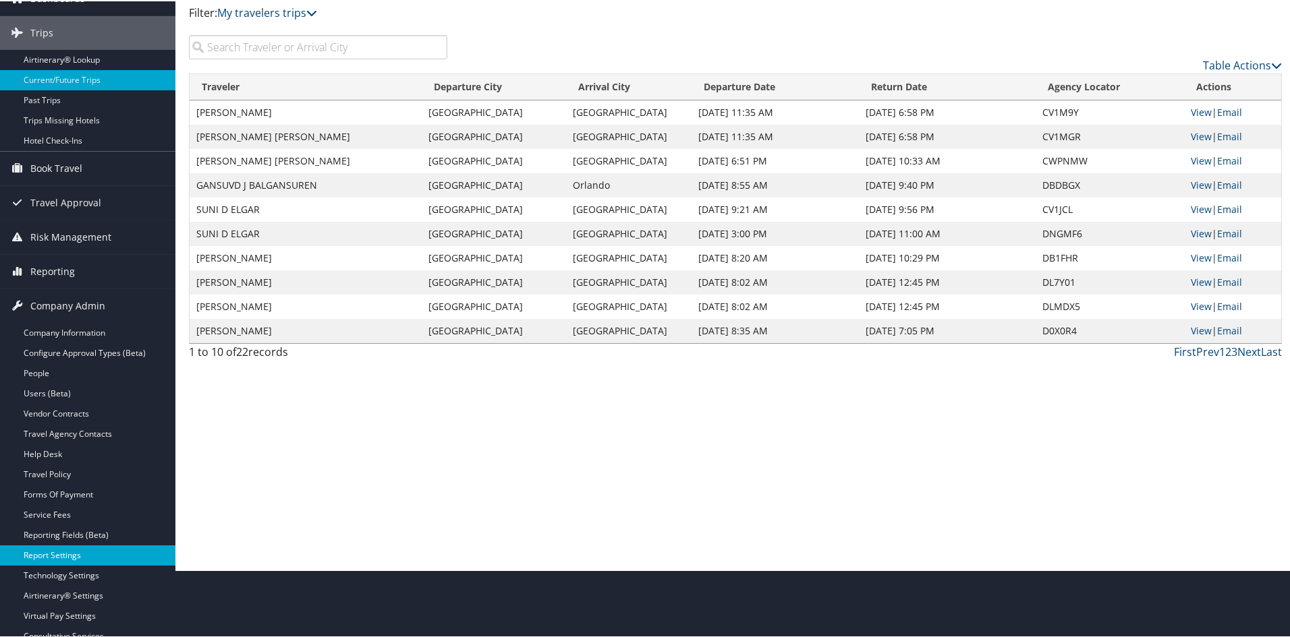
click at [73, 545] on link "Report Settings" at bounding box center [87, 554] width 175 height 20
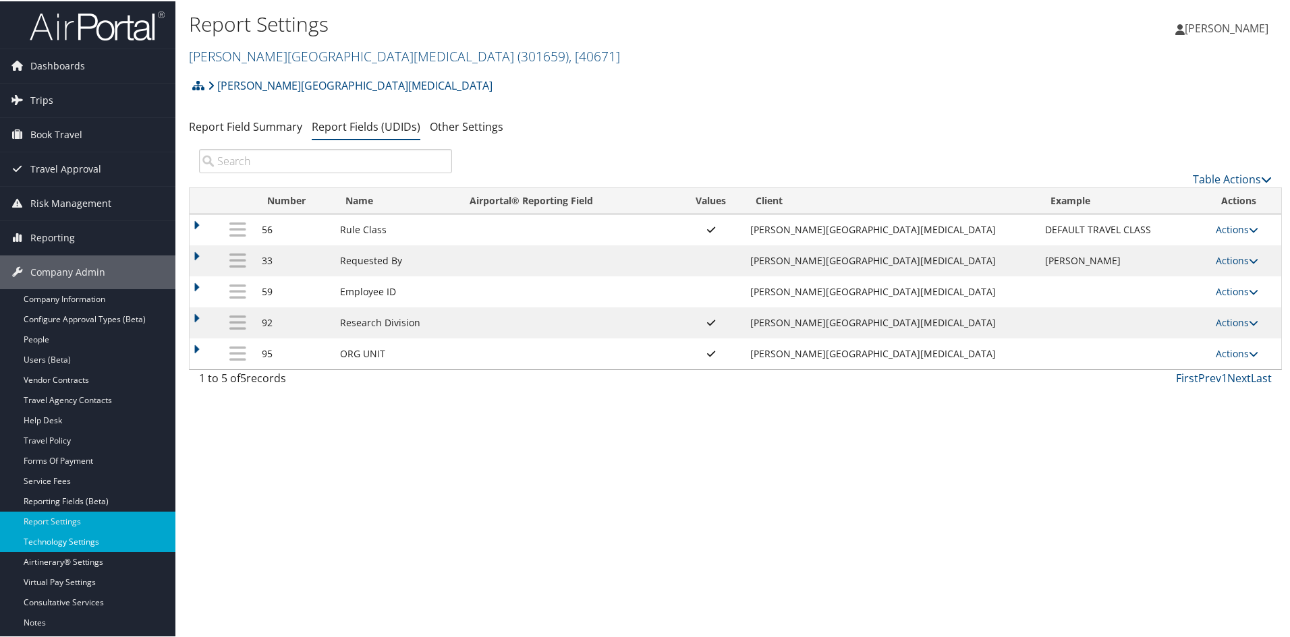
click at [76, 538] on link "Technology Settings" at bounding box center [87, 541] width 175 height 20
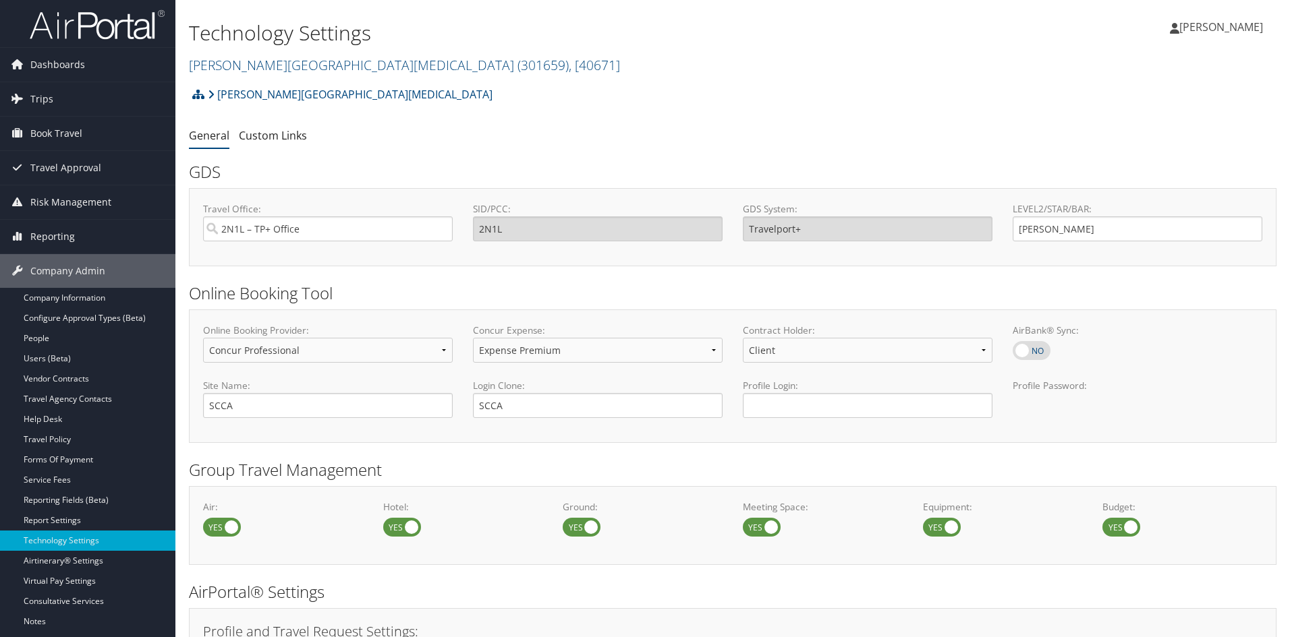
select select "4"
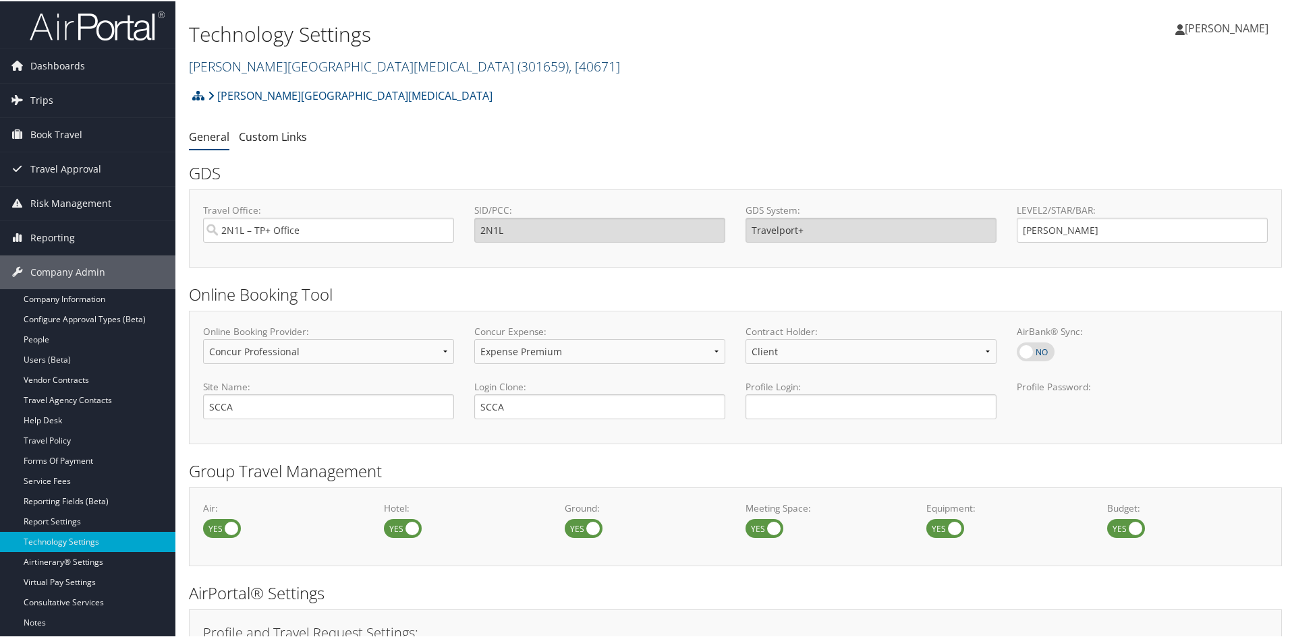
click at [248, 60] on link "Fred Hutchinson Cancer Center ( 301659 ) , [ 40671 ]" at bounding box center [404, 65] width 431 height 18
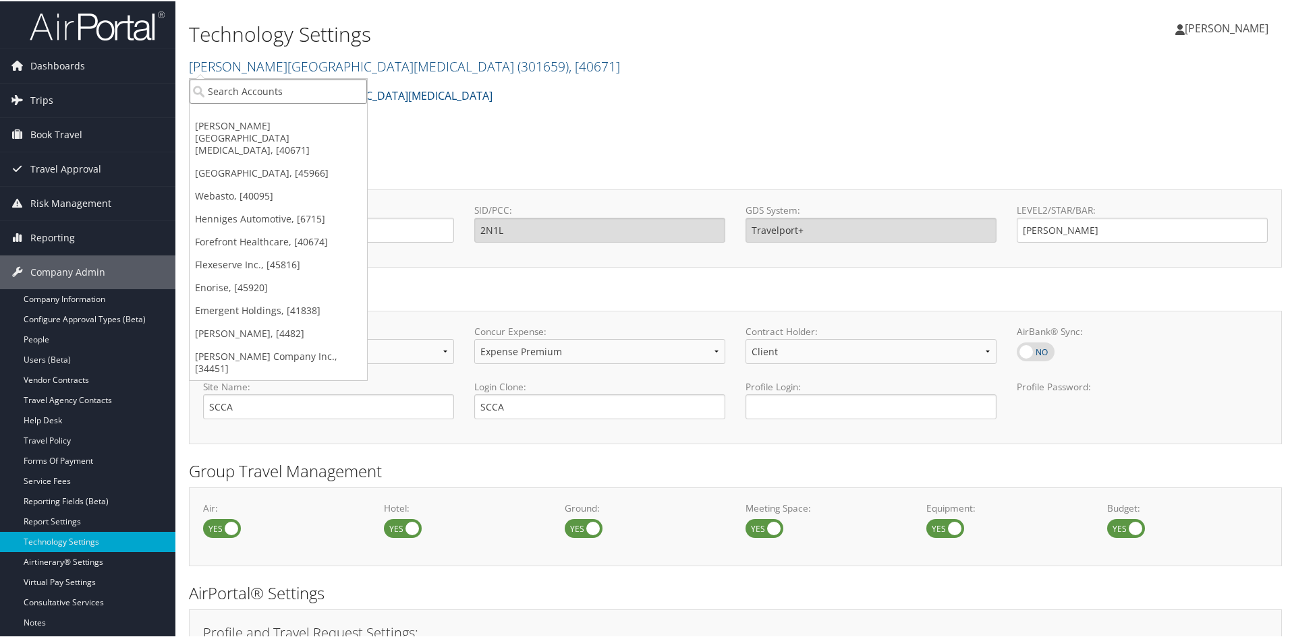
click at [244, 91] on input "search" at bounding box center [278, 90] width 177 height 25
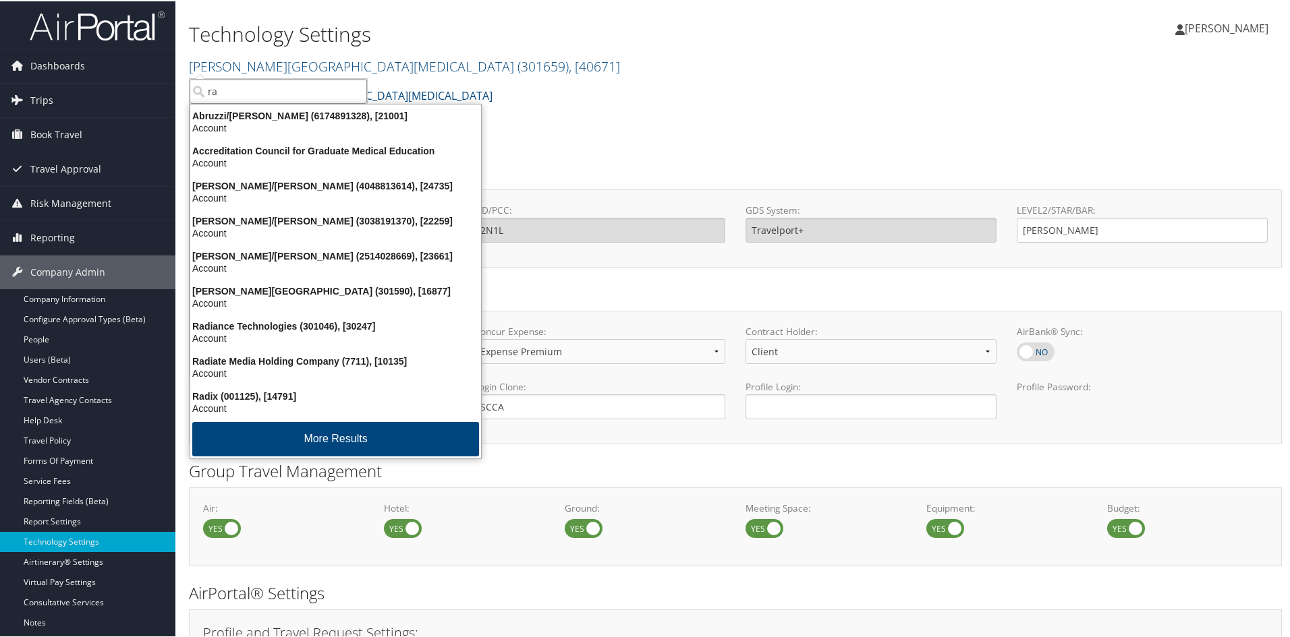
type input "r"
click at [293, 432] on button "More Results" at bounding box center [335, 438] width 287 height 34
type input "RAD"
click at [293, 432] on div "Online Booking Provider: Concur Standard Concur Professional Deem Certify Concu…" at bounding box center [735, 376] width 1093 height 133
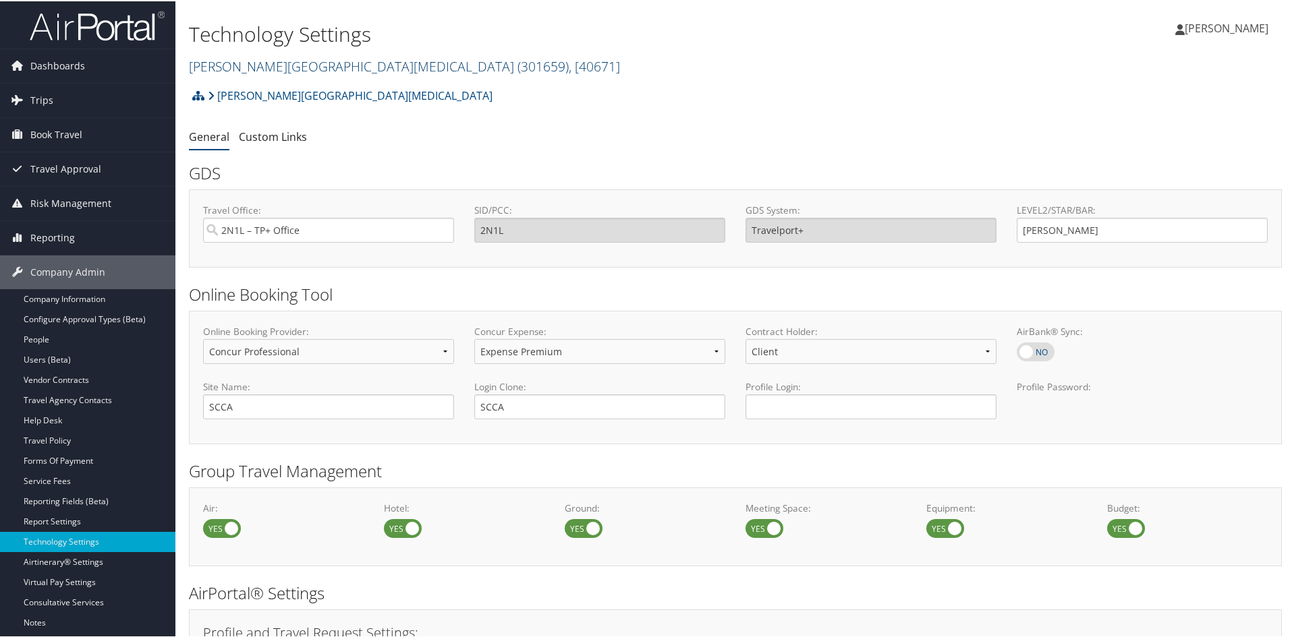
click at [261, 72] on link "Fred Hutchinson Cancer Center ( 301659 ) , [ 40671 ]" at bounding box center [404, 65] width 431 height 18
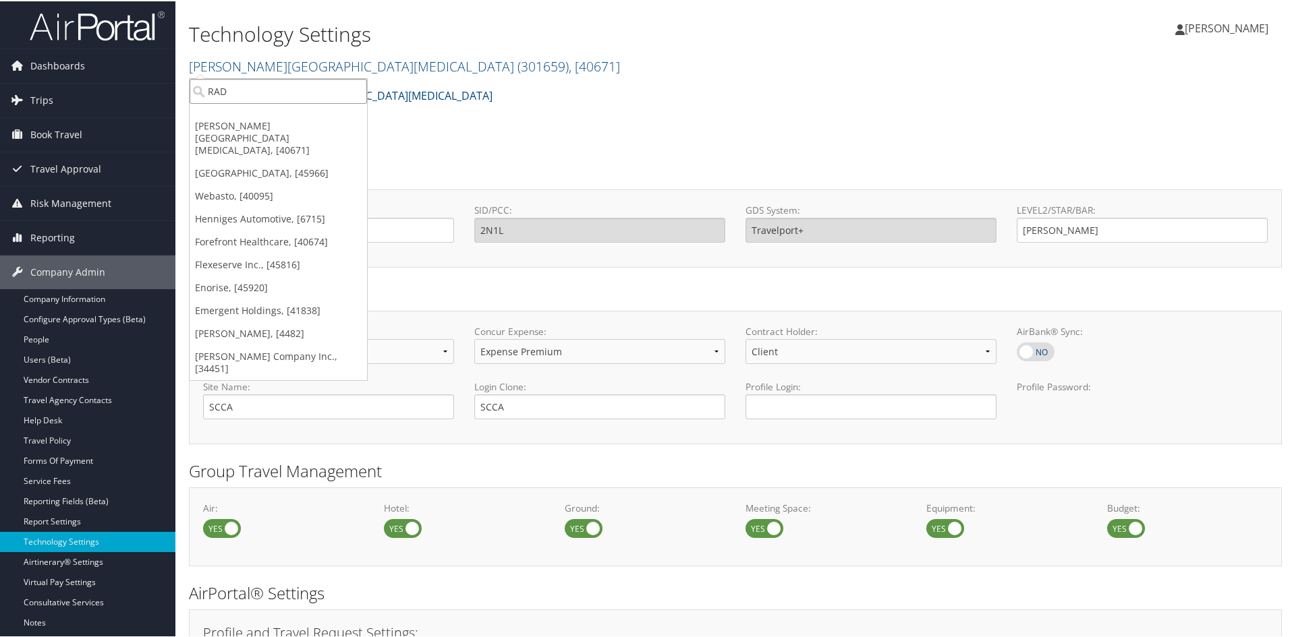
click at [243, 98] on input "RAD" at bounding box center [278, 90] width 177 height 25
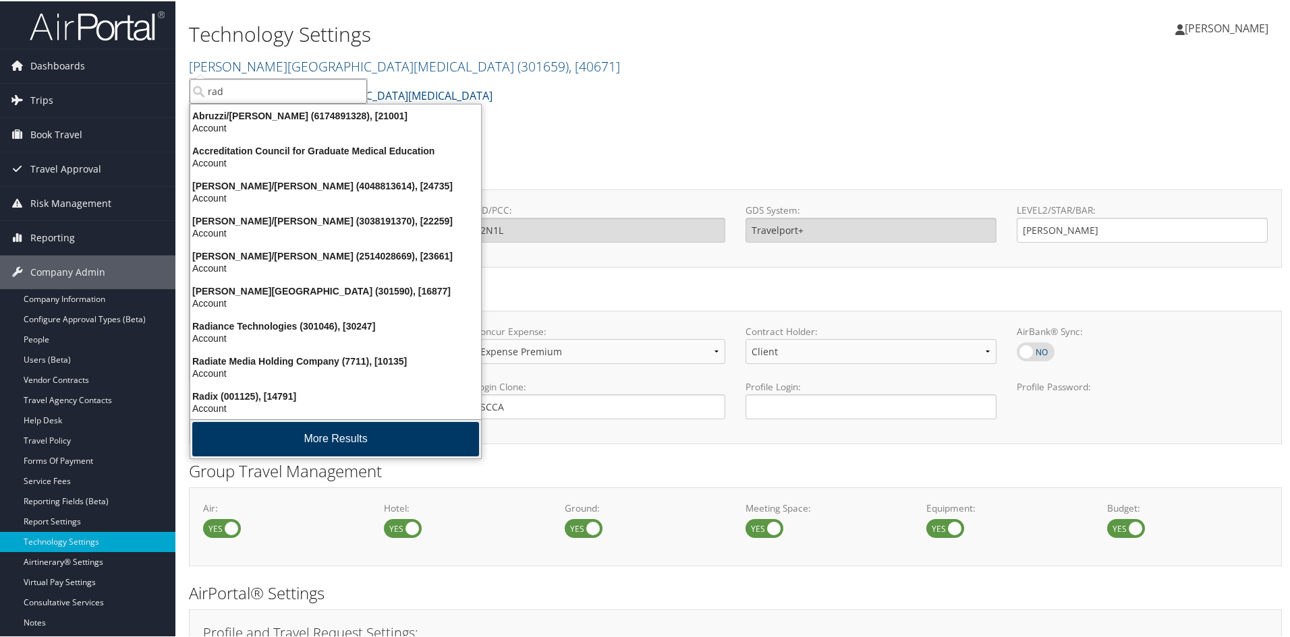
click at [318, 438] on button "More Results" at bounding box center [335, 438] width 287 height 34
type input "rad"
click at [318, 438] on div "Online Booking Provider: Concur Standard Concur Professional Deem Certify Concu…" at bounding box center [735, 376] width 1093 height 133
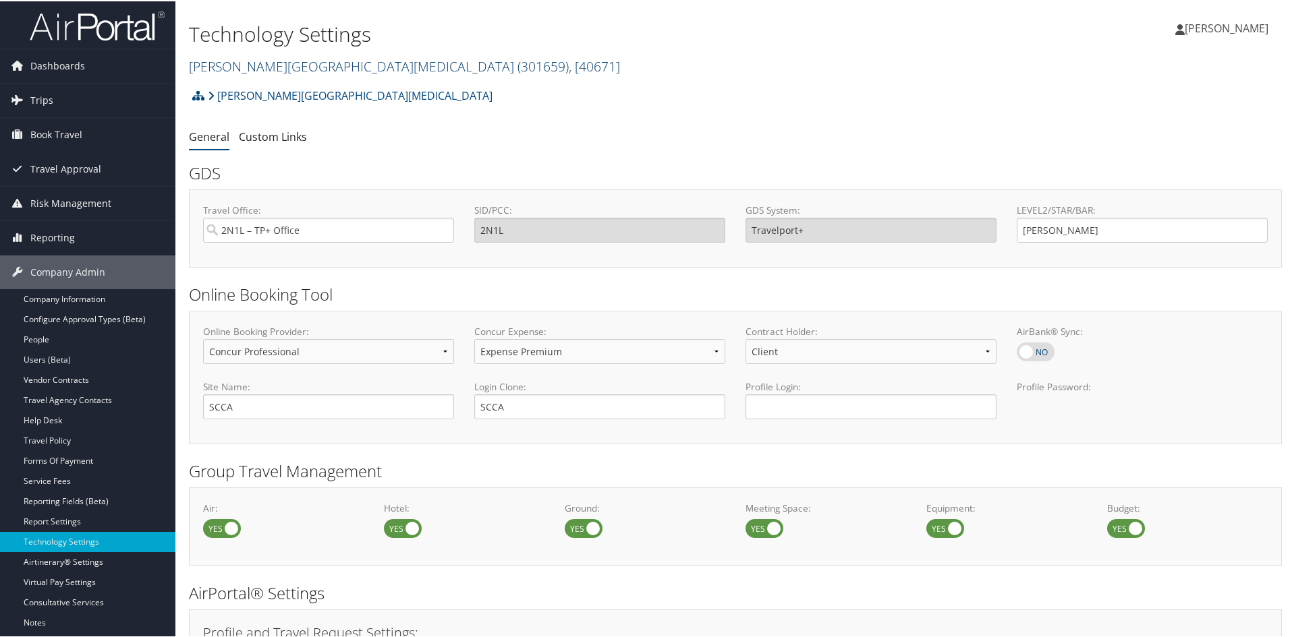
click at [298, 62] on link "Fred Hutchinson Cancer Center ( 301659 ) , [ 40671 ]" at bounding box center [404, 65] width 431 height 18
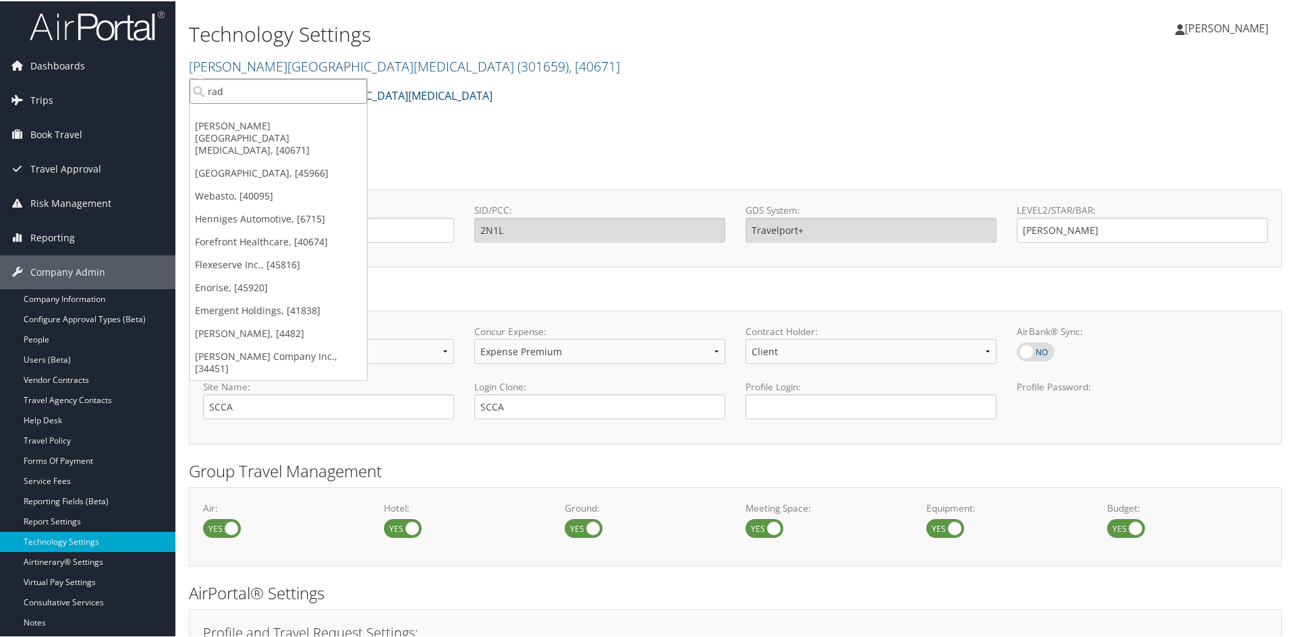
click at [229, 83] on input "rad" at bounding box center [278, 90] width 177 height 25
type input "t"
type input "r"
click at [254, 89] on input "search" at bounding box center [278, 90] width 177 height 25
type input "universal ris"
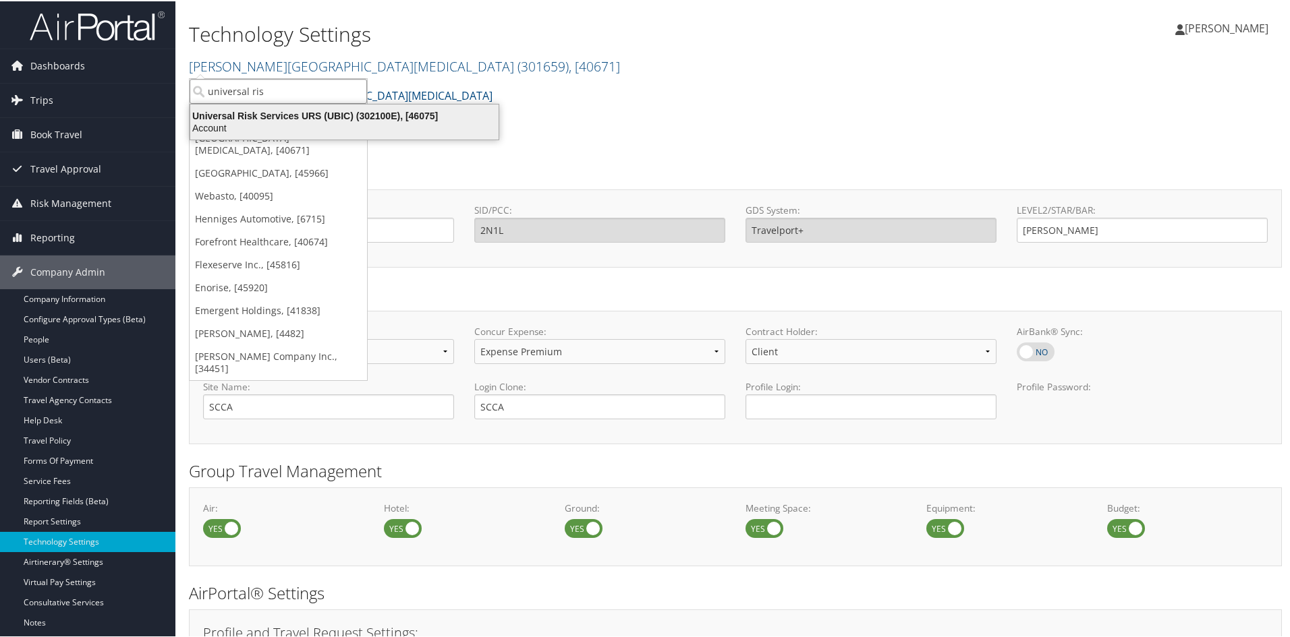
click at [288, 132] on div "Account" at bounding box center [344, 127] width 324 height 12
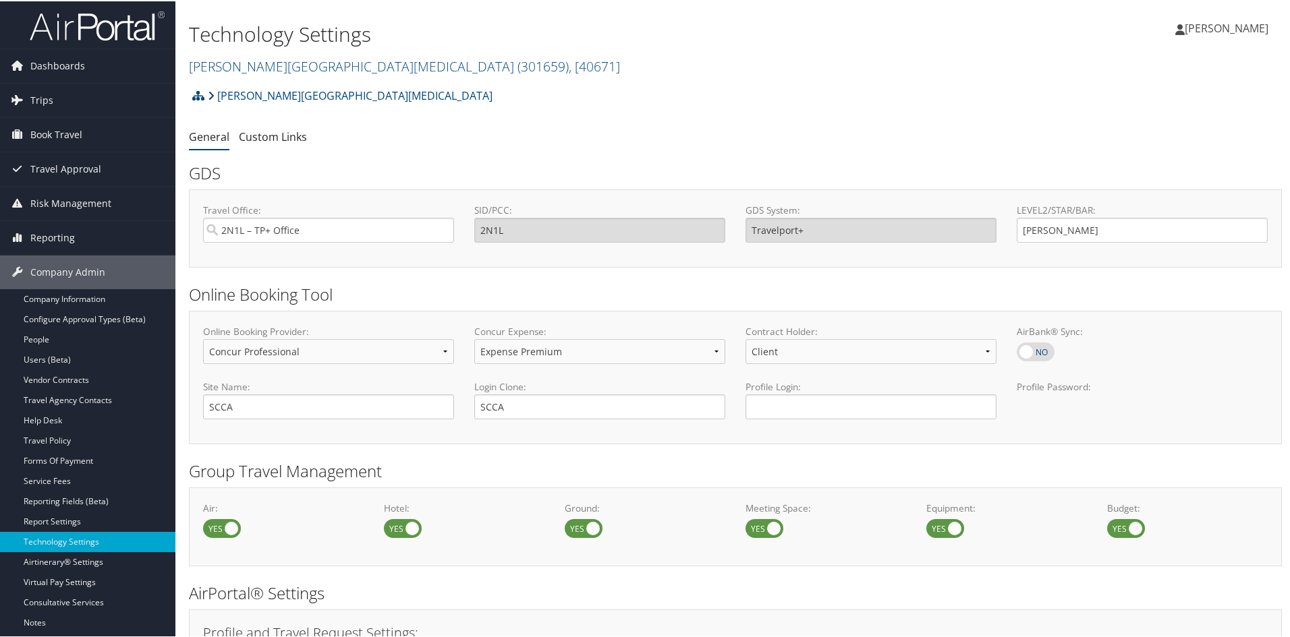
click at [288, 132] on link "Custom Links" at bounding box center [273, 135] width 68 height 15
